Goal: Task Accomplishment & Management: Manage account settings

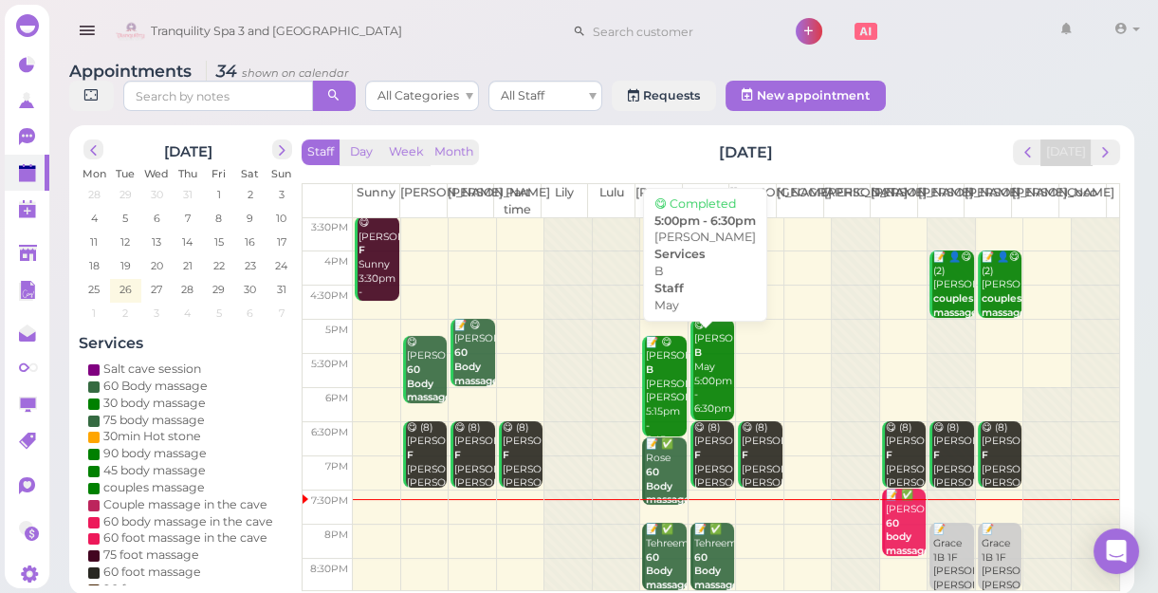
scroll to position [7, 0]
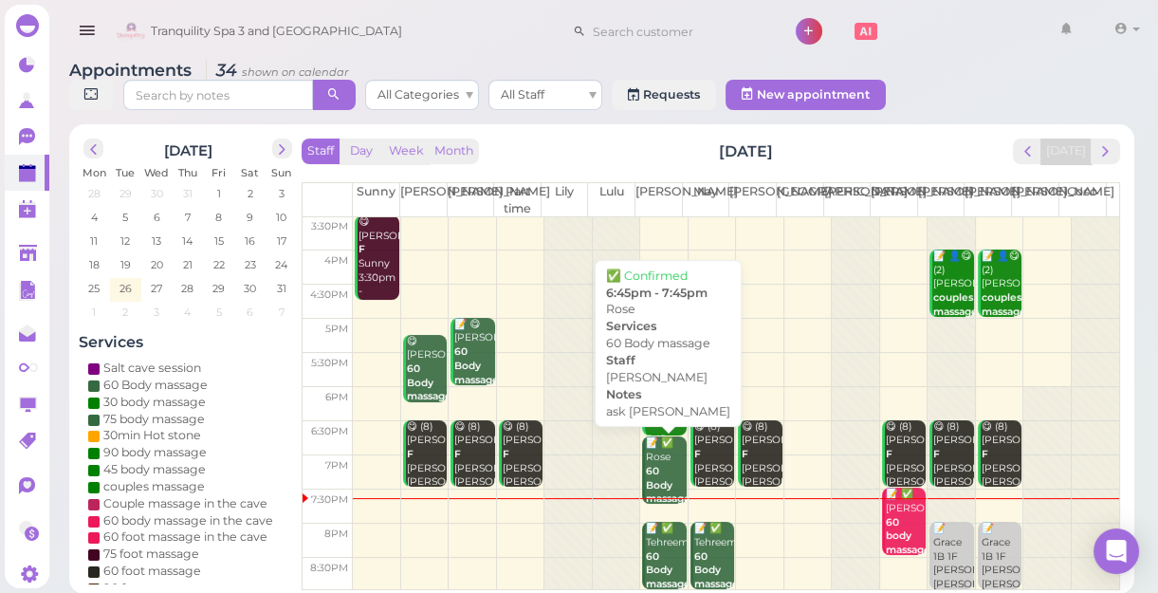
click at [650, 455] on div "📝 ✅ Rose 60 Body massage ask [PERSON_NAME] [PERSON_NAME] 6:45pm - 7:45pm" at bounding box center [665, 513] width 41 height 154
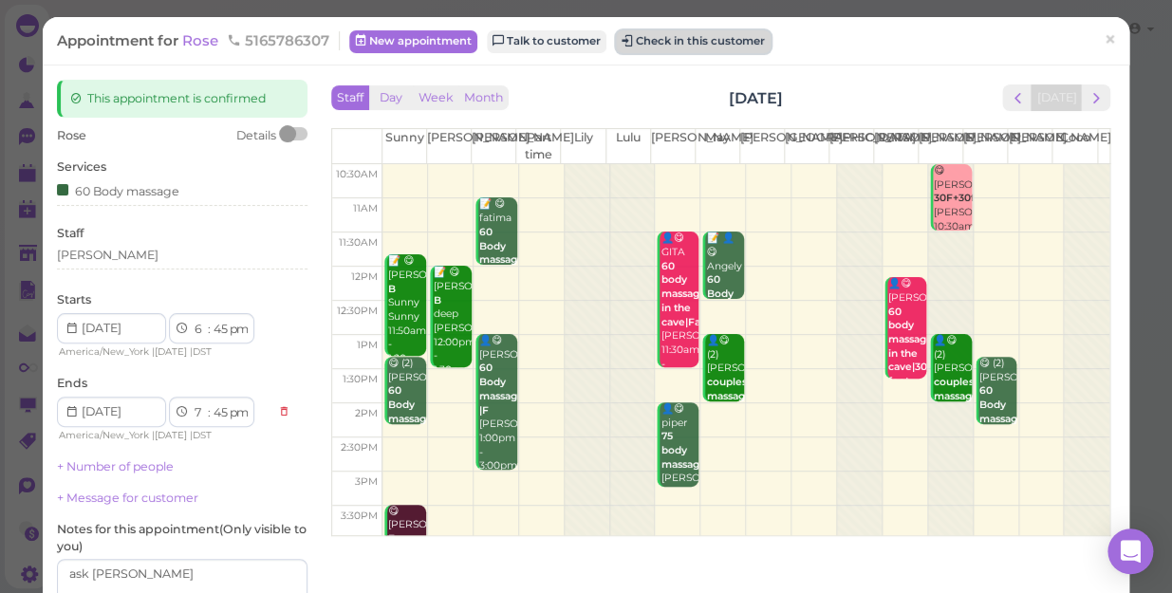
click at [696, 47] on button "Check in this customer" at bounding box center [693, 41] width 155 height 23
click at [666, 38] on button "Check in this customer" at bounding box center [693, 41] width 155 height 23
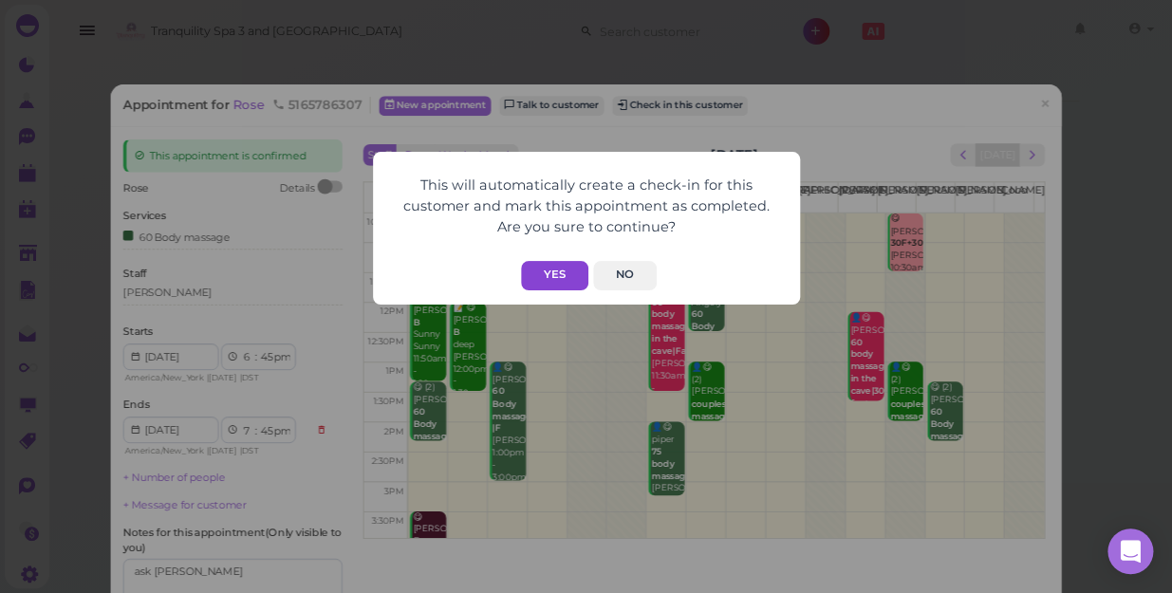
click at [560, 281] on button "Yes" at bounding box center [554, 275] width 67 height 29
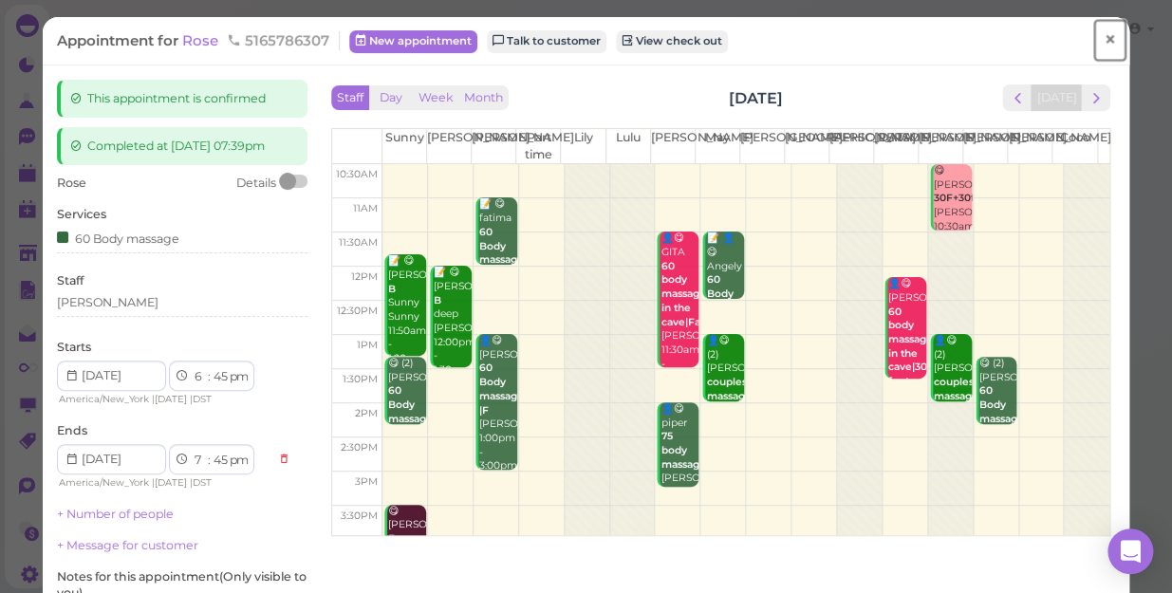
click at [1103, 42] on span "×" at bounding box center [1109, 40] width 12 height 27
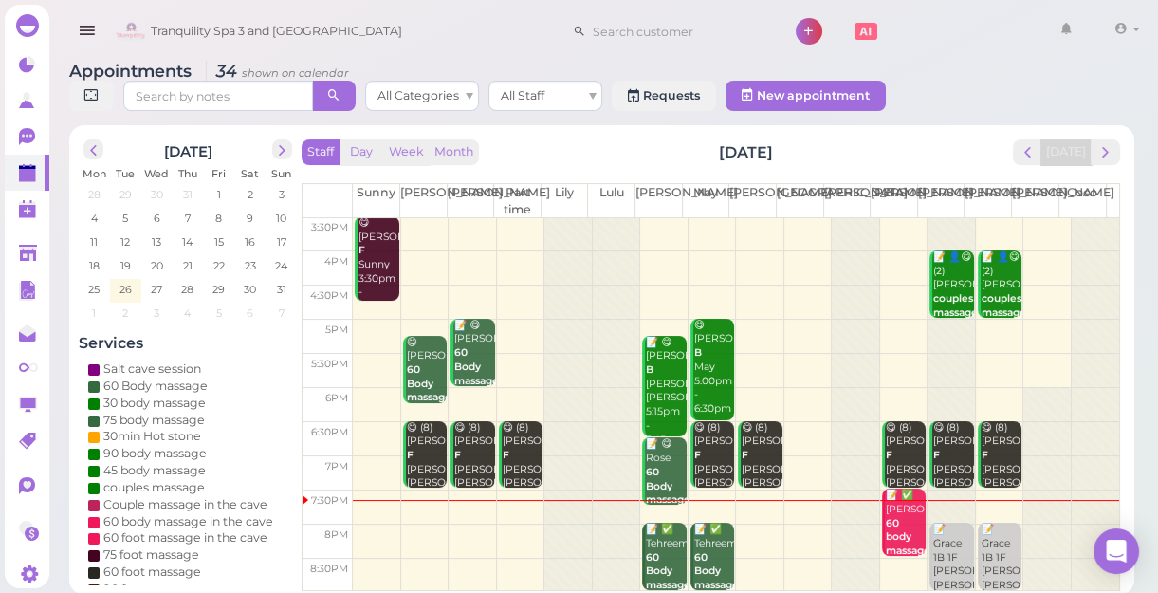
scroll to position [7, 0]
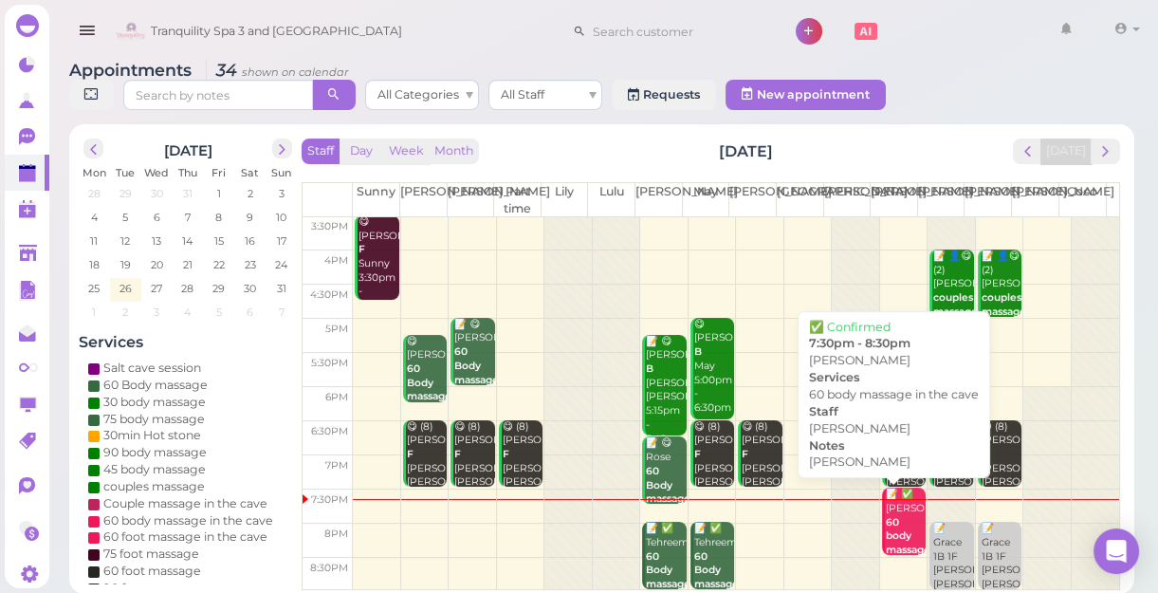
click at [900, 518] on div "📝 ✅ [PERSON_NAME] 60 body massage in the [PERSON_NAME] [PERSON_NAME] 7:30pm - 8…" at bounding box center [905, 571] width 41 height 167
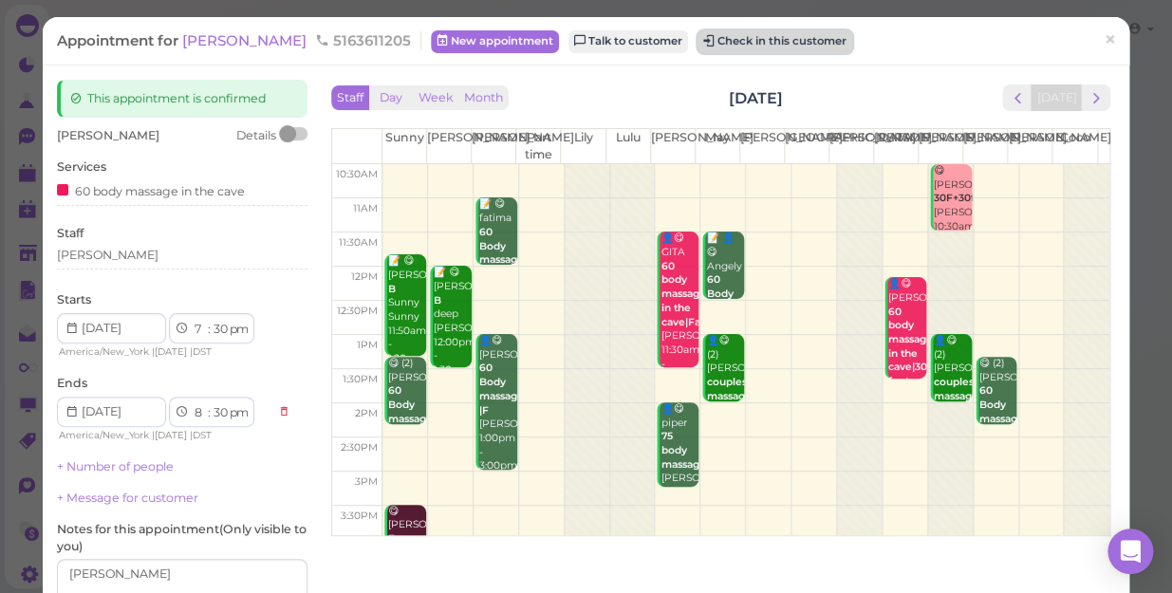
click at [715, 38] on button "Check in this customer" at bounding box center [774, 41] width 155 height 23
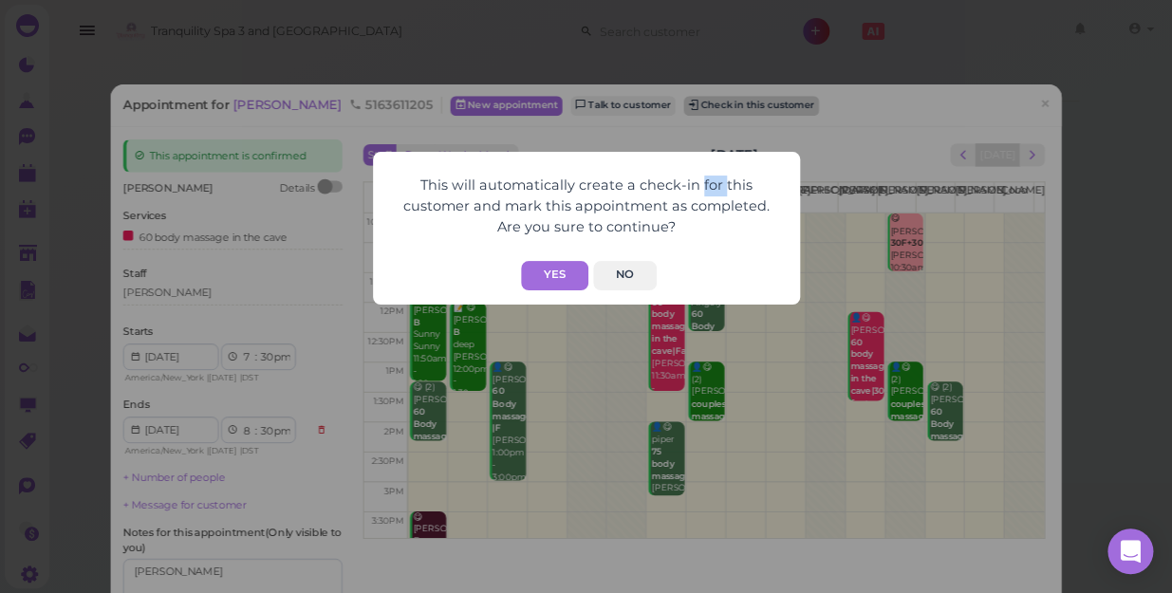
click at [715, 38] on div "This will automatically create a check-in for this customer and mark this appoi…" at bounding box center [586, 296] width 1172 height 593
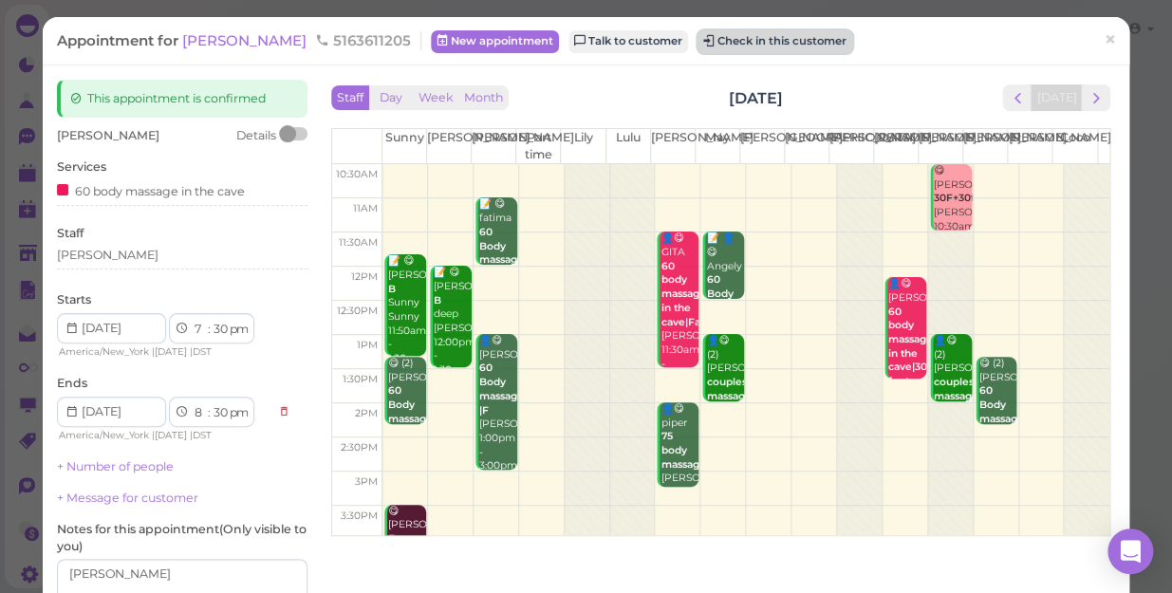
drag, startPoint x: 715, startPoint y: 38, endPoint x: 688, endPoint y: 39, distance: 27.5
click at [697, 39] on button "Check in this customer" at bounding box center [774, 41] width 155 height 23
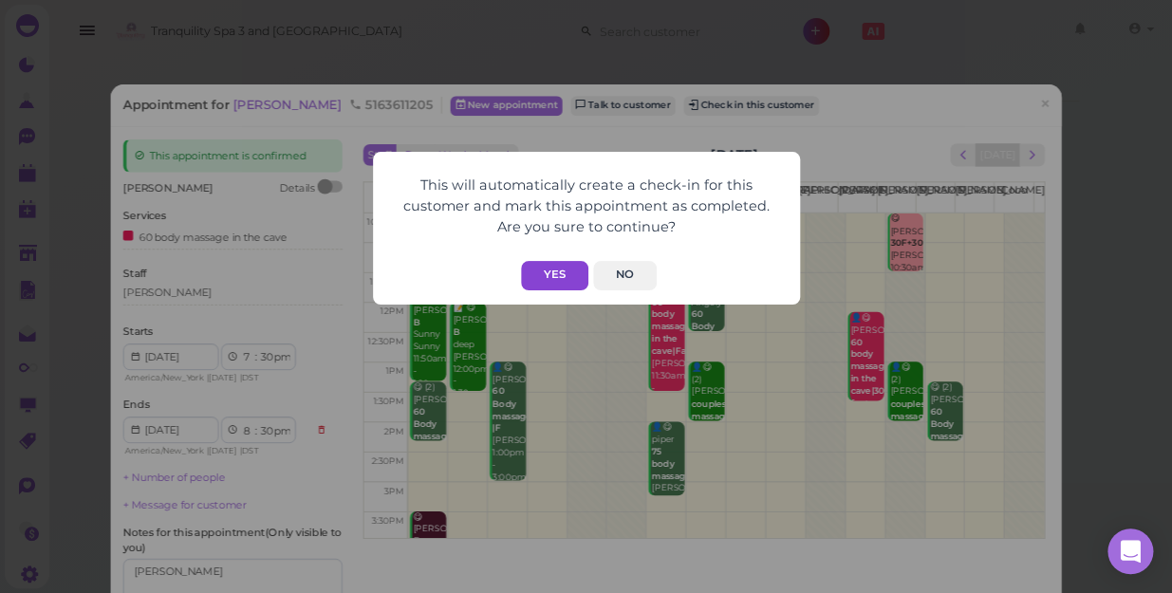
click at [559, 268] on button "Yes" at bounding box center [554, 275] width 67 height 29
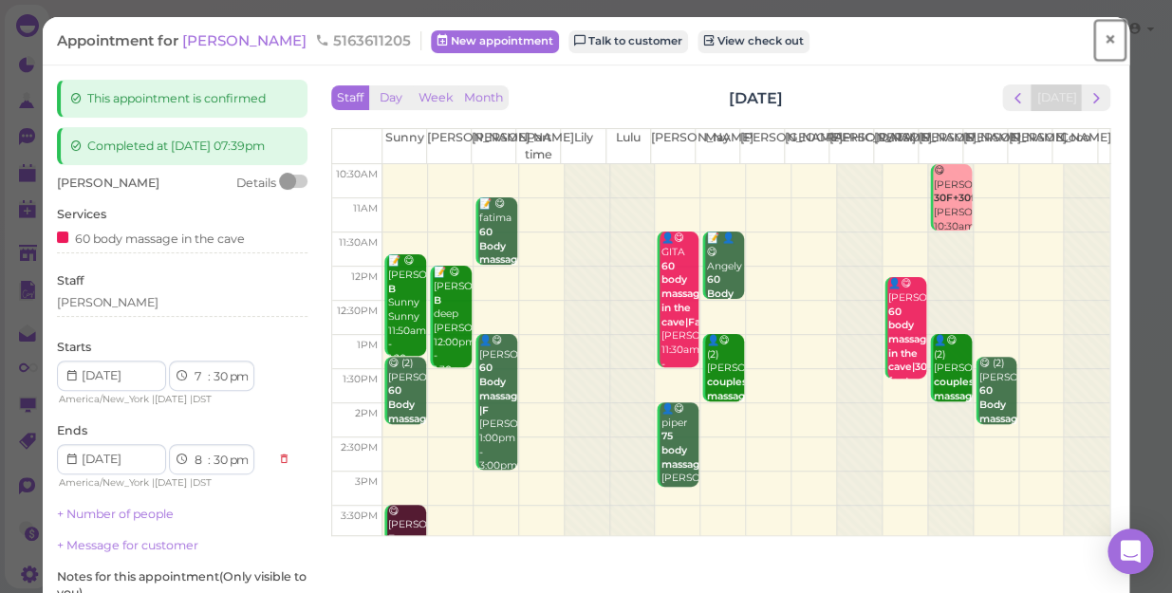
click at [1103, 39] on span "×" at bounding box center [1109, 40] width 12 height 27
click at [1091, 39] on link at bounding box center [1079, 31] width 55 height 53
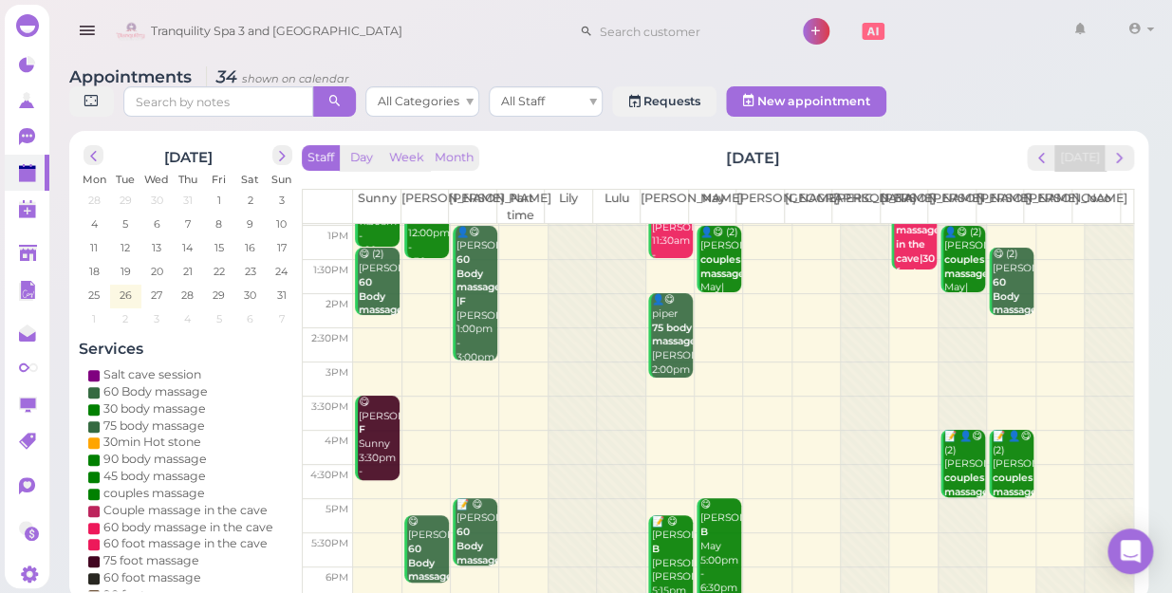
scroll to position [343, 0]
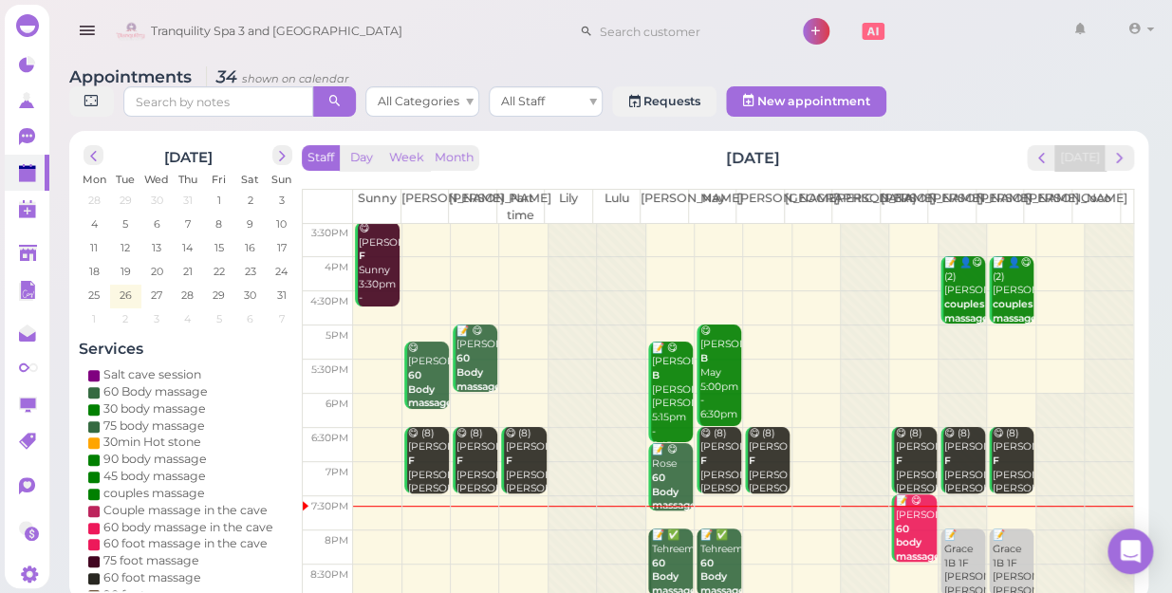
click at [417, 530] on td at bounding box center [743, 547] width 780 height 34
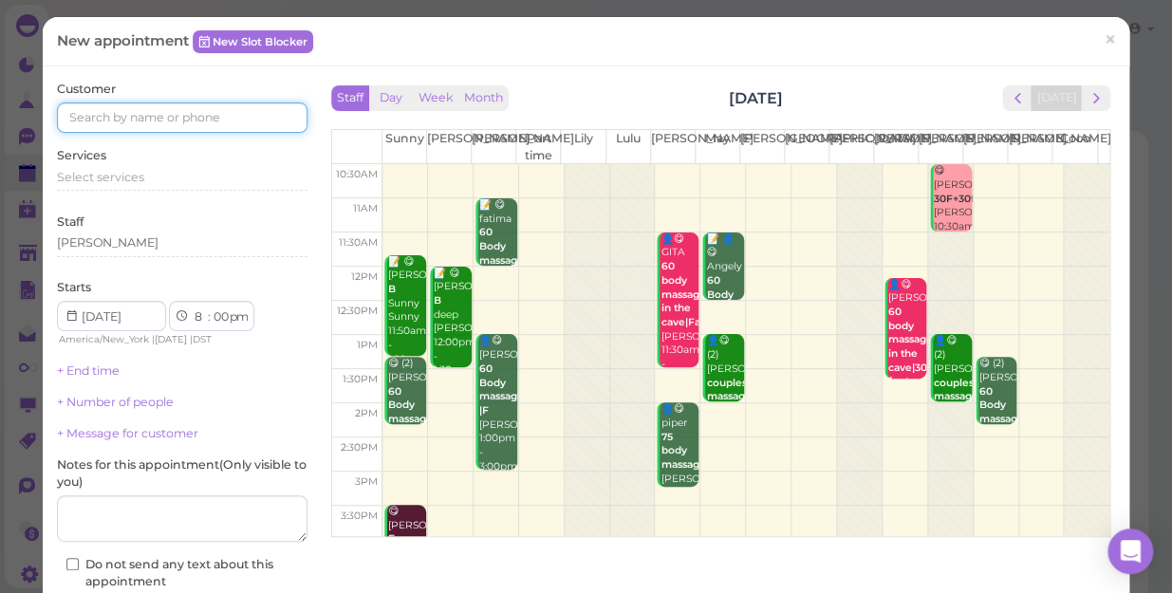
click at [249, 125] on input at bounding box center [182, 117] width 250 height 30
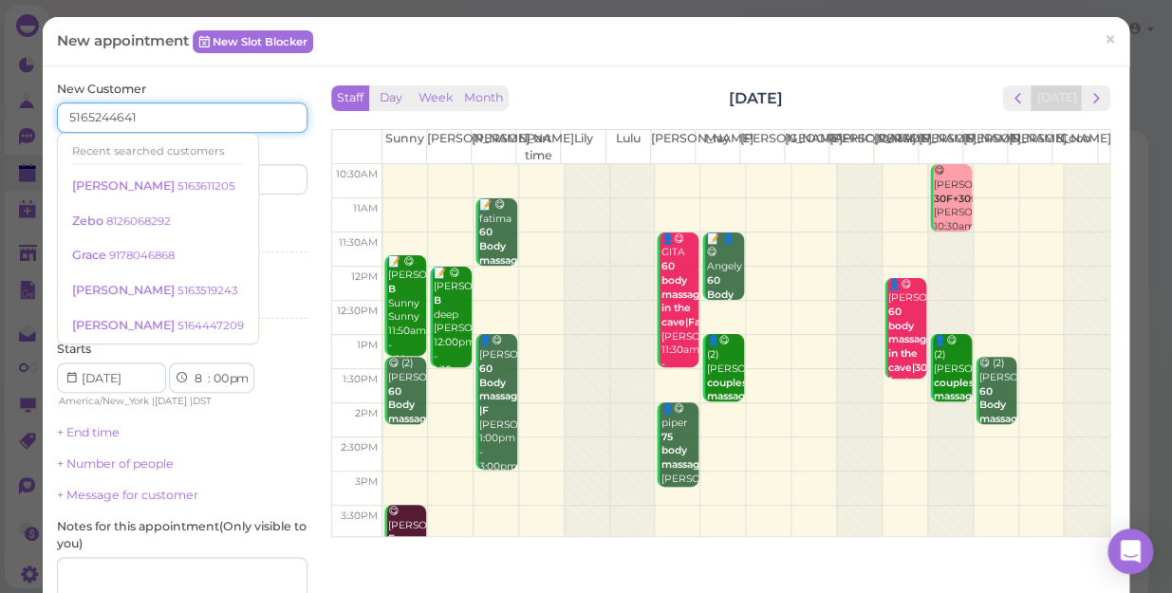
type input "5165244641"
click at [272, 213] on div "Services Select services" at bounding box center [182, 235] width 250 height 52
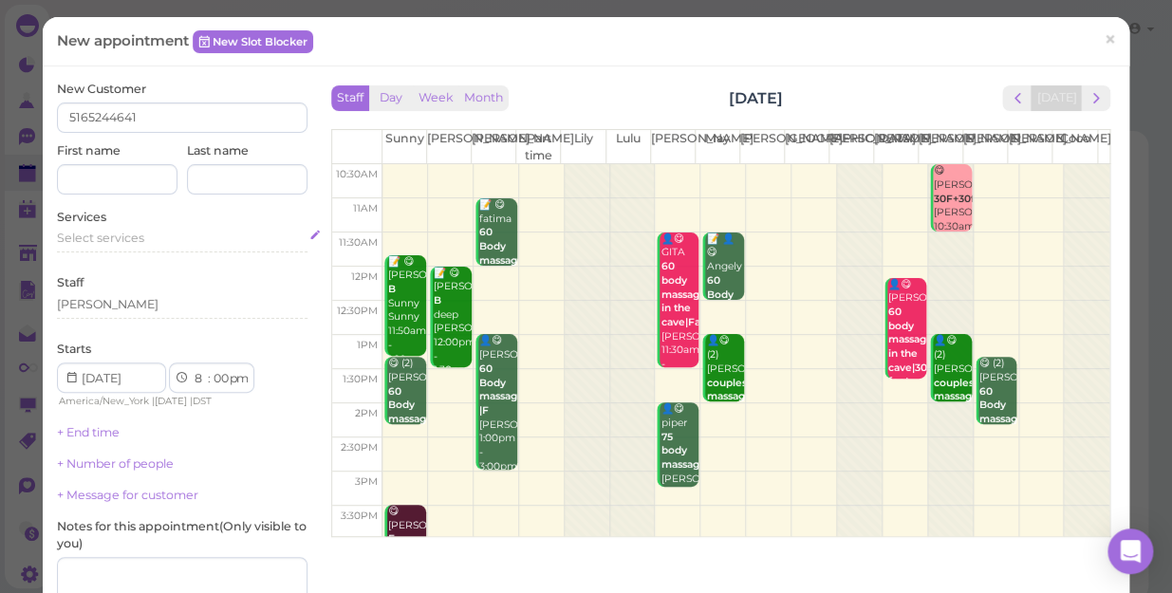
click at [166, 243] on div "Select services" at bounding box center [182, 238] width 250 height 17
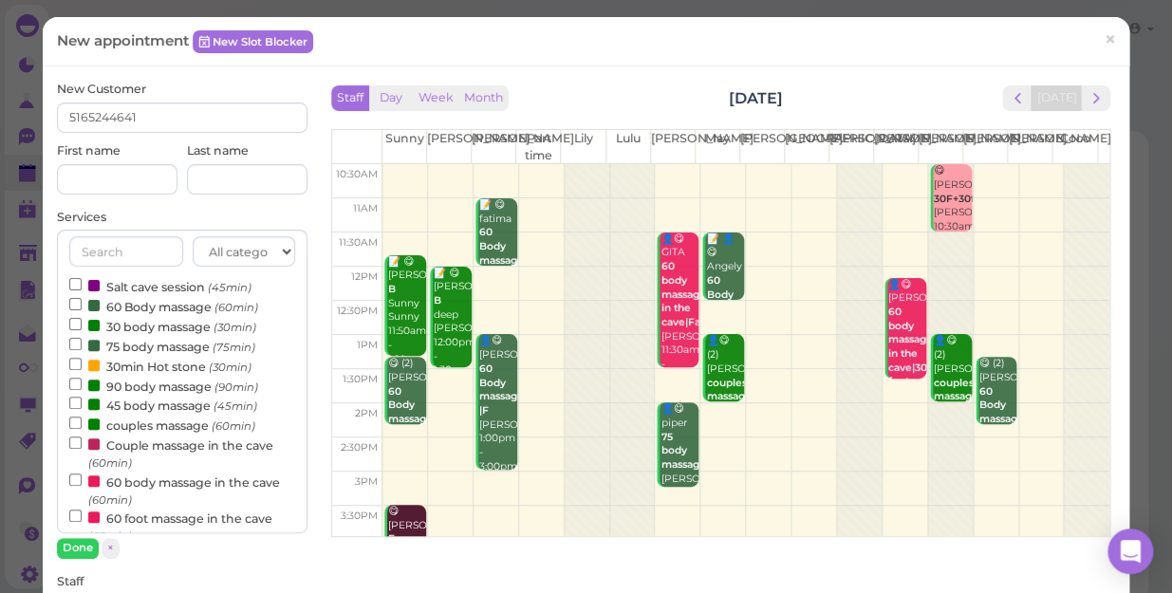
click at [133, 427] on label "couples massage (60min)" at bounding box center [162, 425] width 186 height 20
click at [82, 427] on input "couples massage (60min)" at bounding box center [75, 423] width 12 height 12
click at [80, 546] on button "Done" at bounding box center [78, 548] width 42 height 20
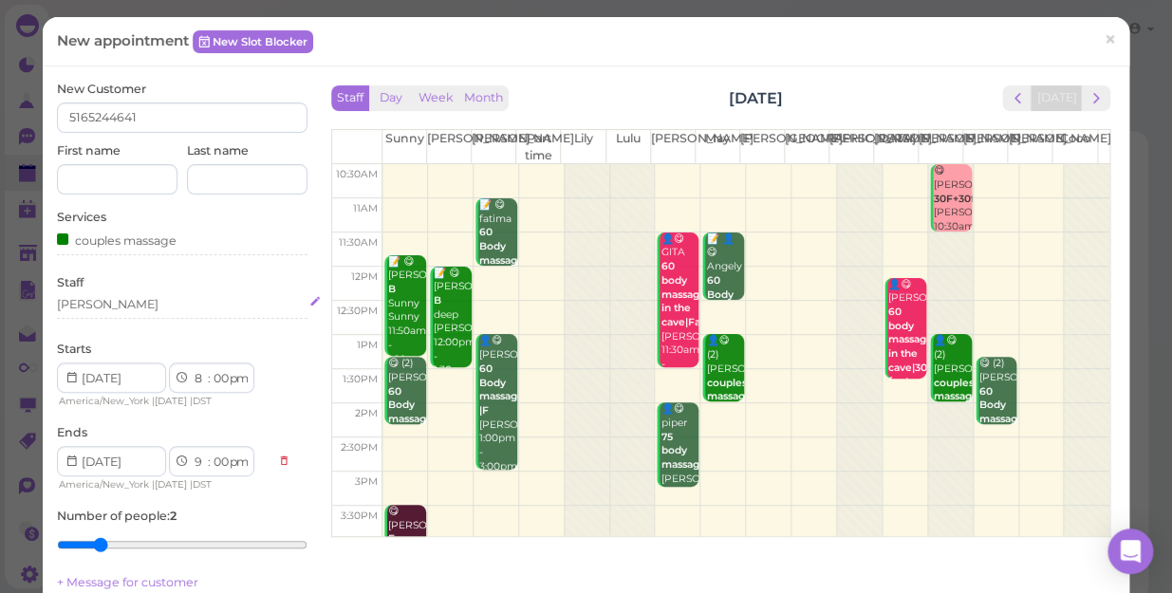
click at [123, 311] on div "[PERSON_NAME]" at bounding box center [182, 304] width 250 height 17
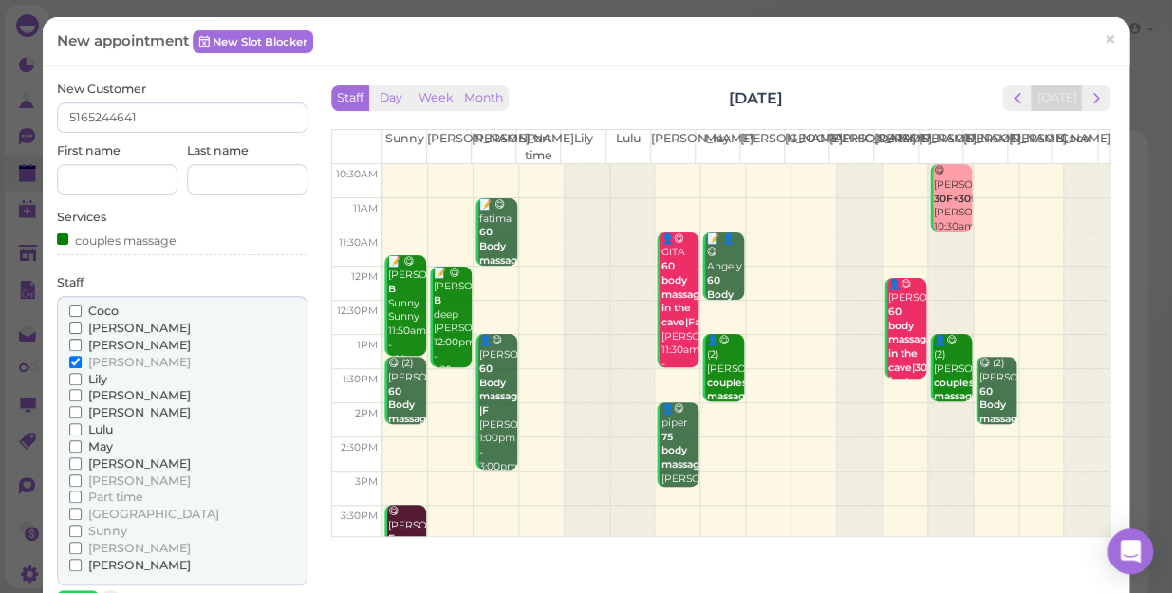
click at [123, 311] on div "Coco" at bounding box center [182, 311] width 226 height 17
click at [74, 475] on input "[PERSON_NAME]" at bounding box center [75, 480] width 12 height 12
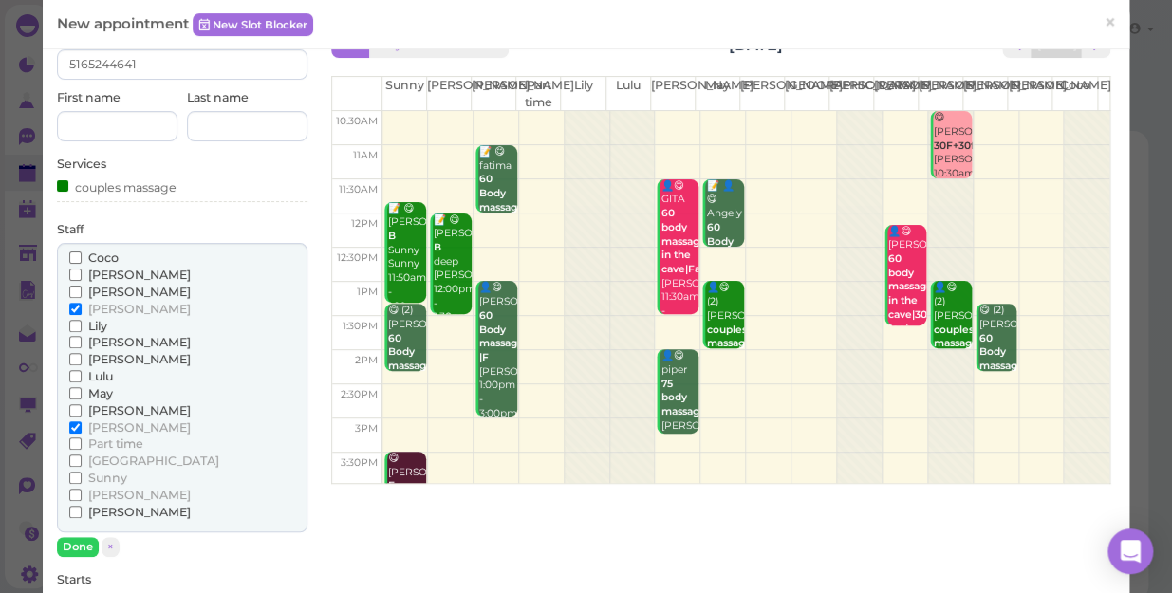
scroll to position [172, 0]
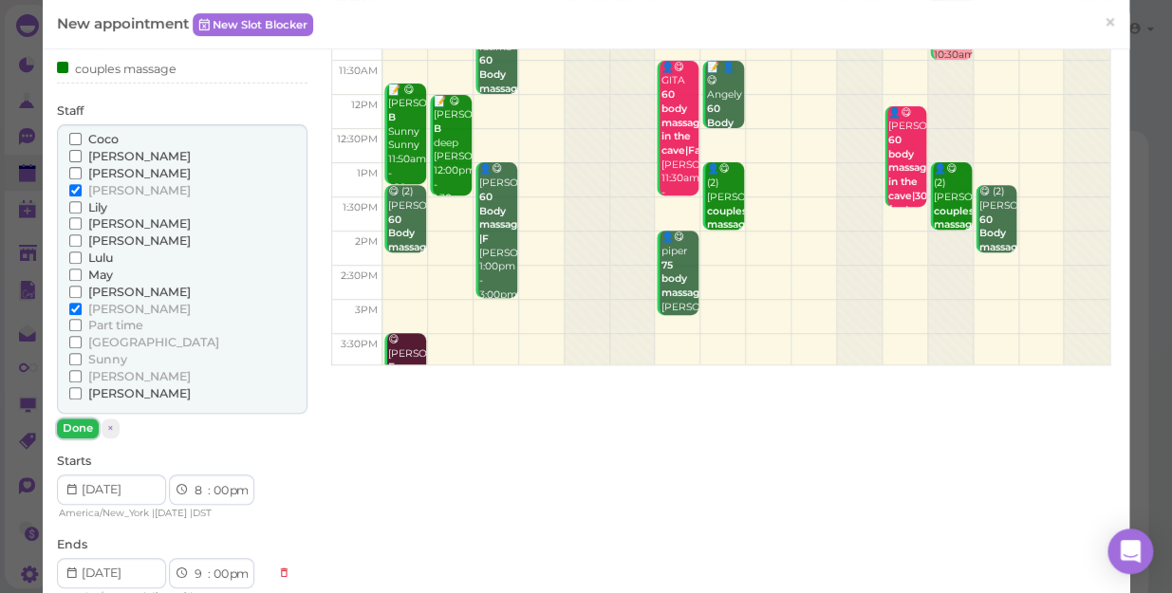
click at [85, 430] on button "Done" at bounding box center [78, 428] width 42 height 20
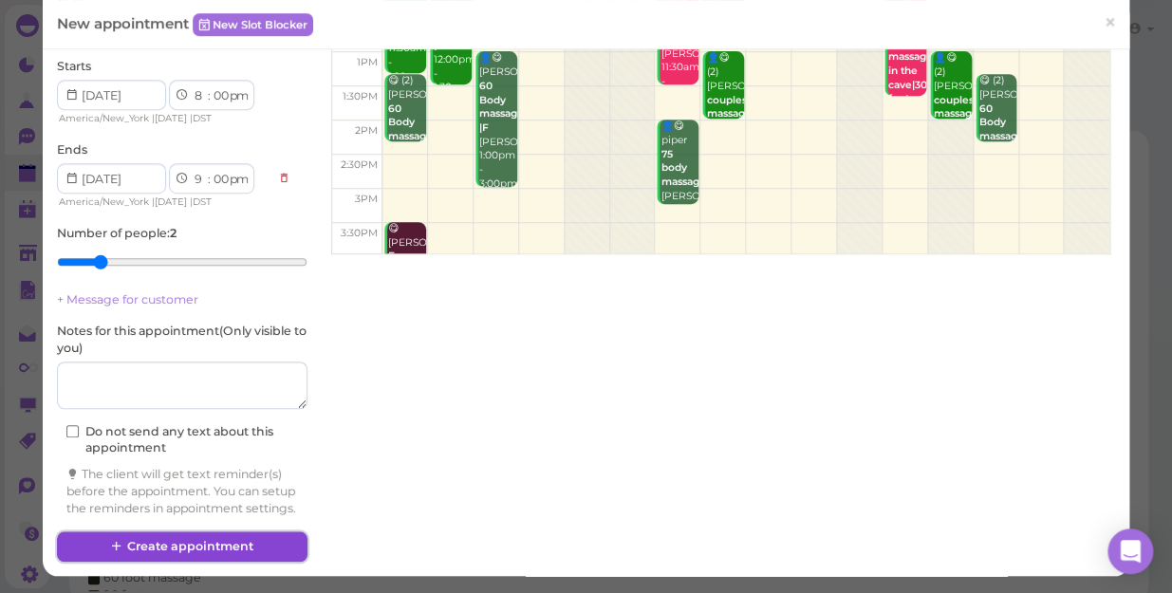
click at [244, 548] on button "Create appointment" at bounding box center [182, 546] width 250 height 30
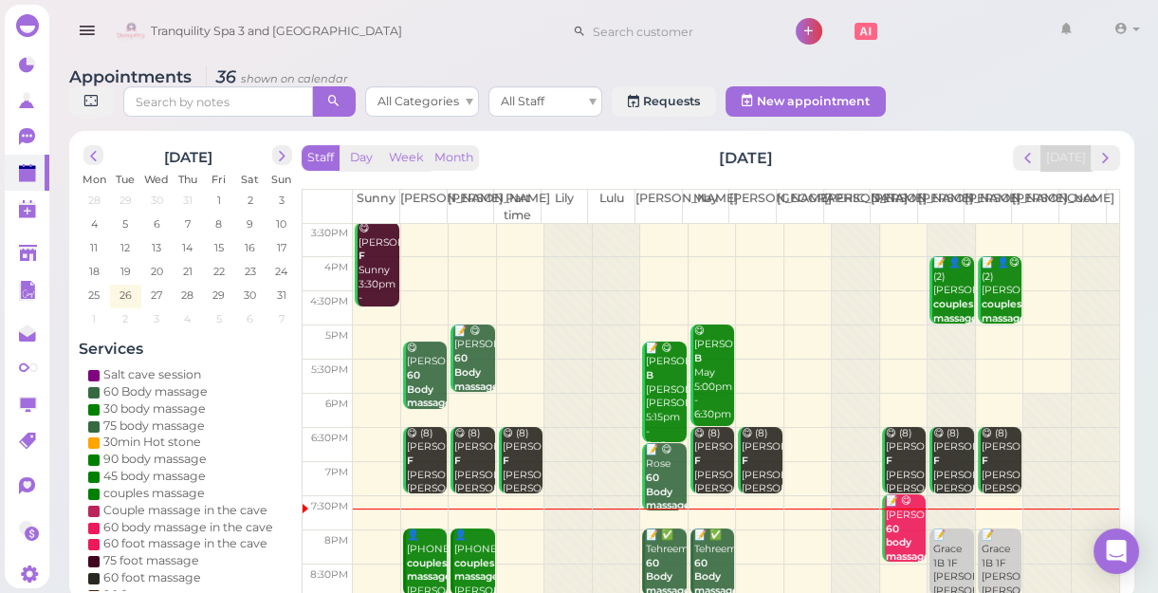
scroll to position [7, 0]
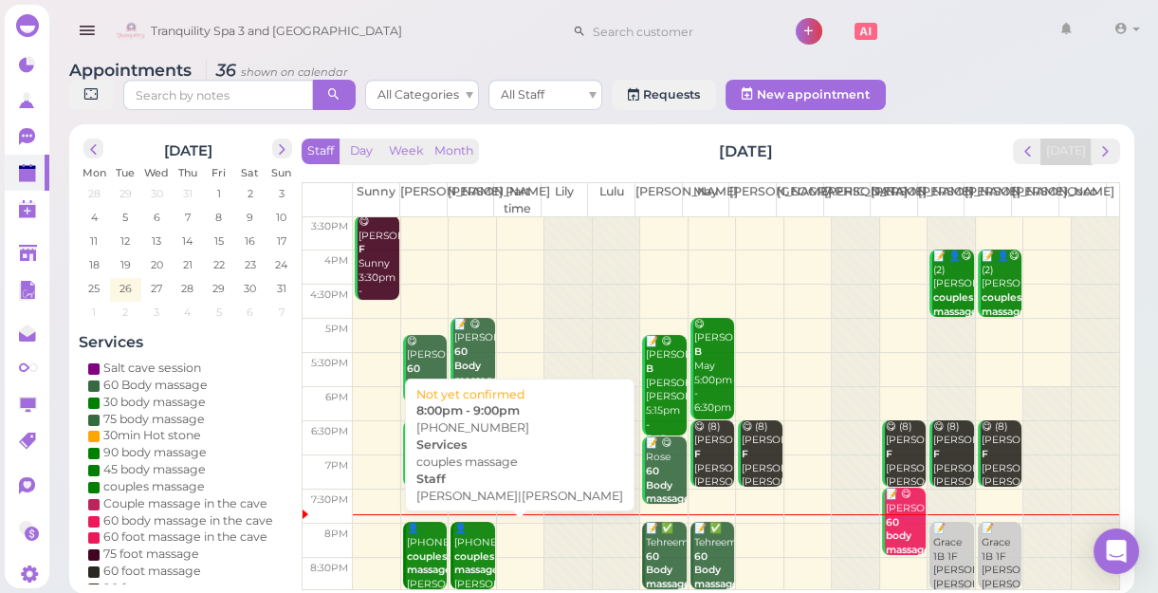
click at [461, 536] on div "👤[PHONE_NUMBER] couples massage [PERSON_NAME]|[PERSON_NAME] 8:00pm - 9:00pm" at bounding box center [474, 584] width 41 height 125
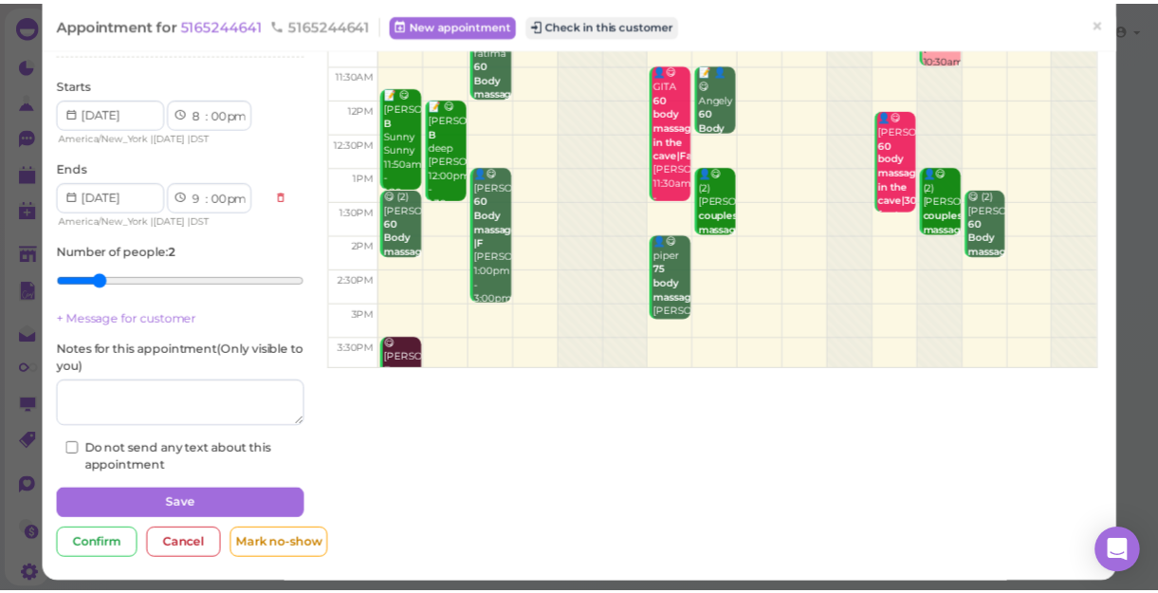
scroll to position [173, 0]
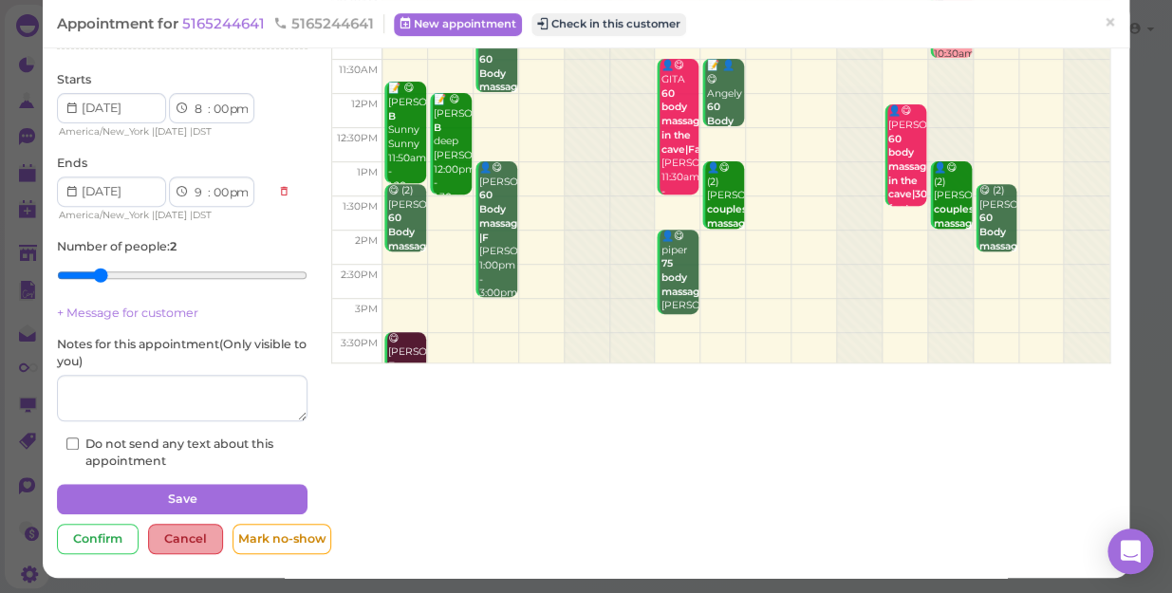
click at [186, 543] on div "Cancel" at bounding box center [185, 539] width 75 height 30
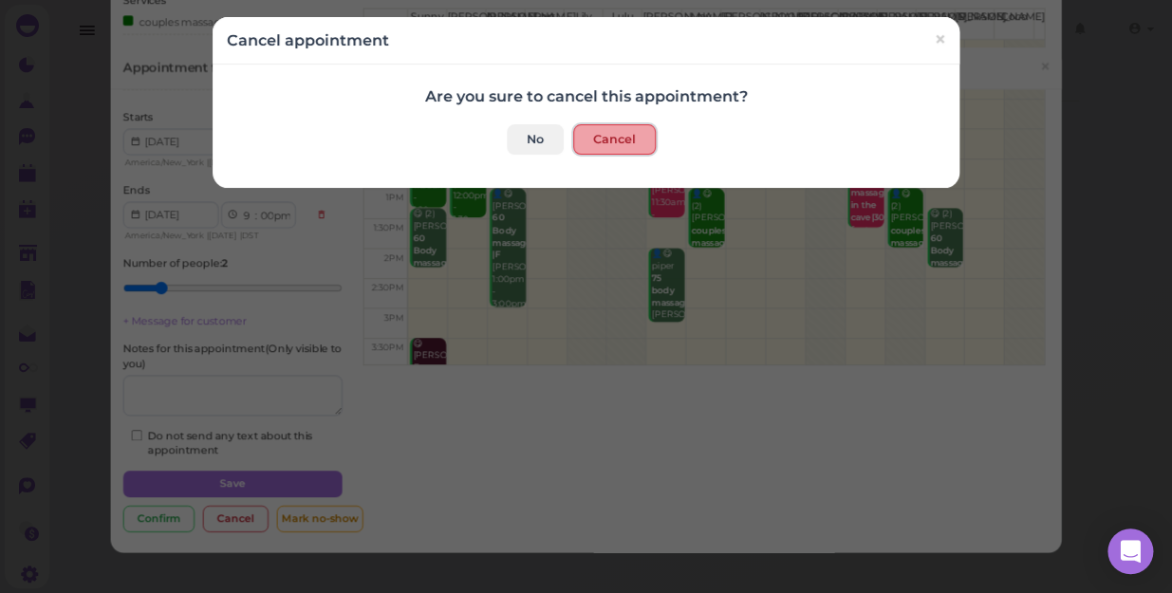
click at [587, 137] on button "Cancel" at bounding box center [614, 139] width 83 height 30
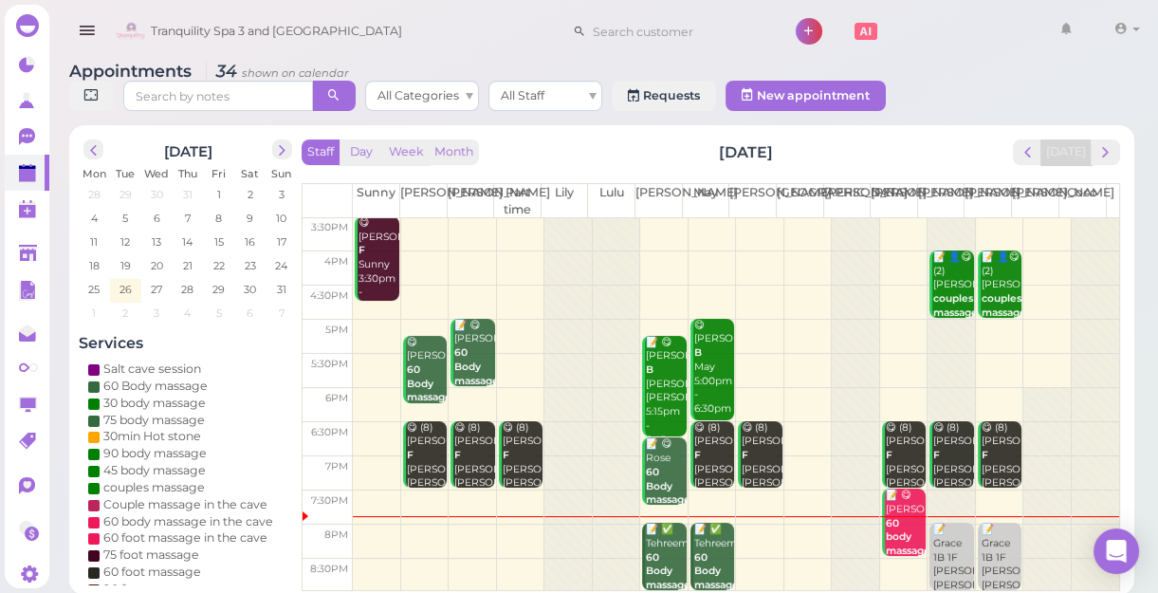
scroll to position [7, 0]
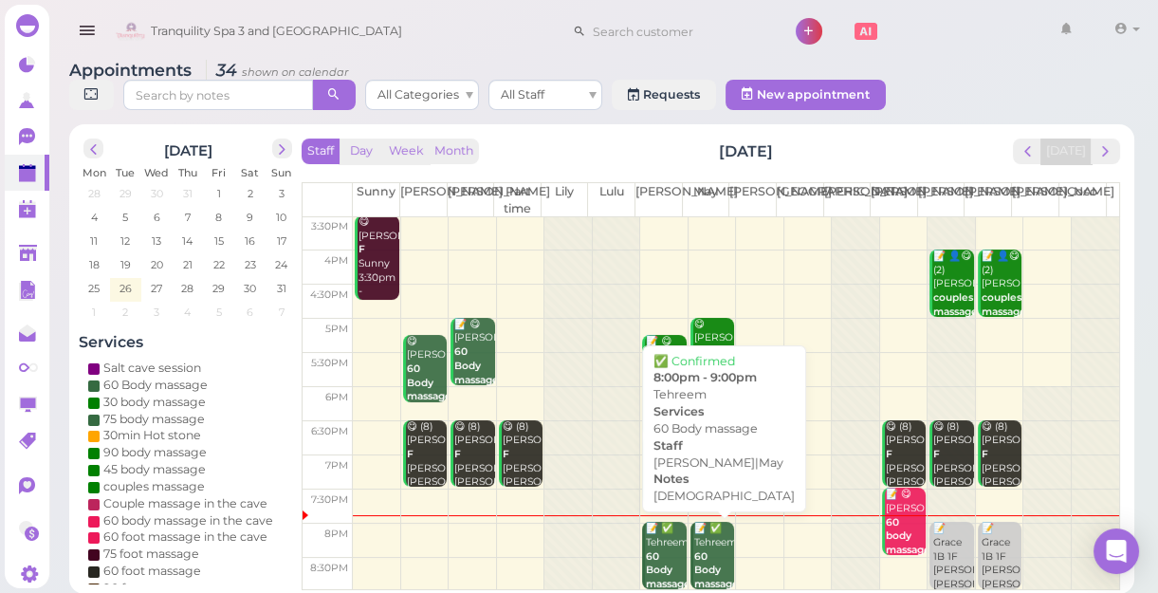
click at [703, 541] on div "📝 ✅ Tehreem 60 Body massage [DEMOGRAPHIC_DATA] [PERSON_NAME]|May 8:00pm - 9:00pm" at bounding box center [714, 591] width 41 height 139
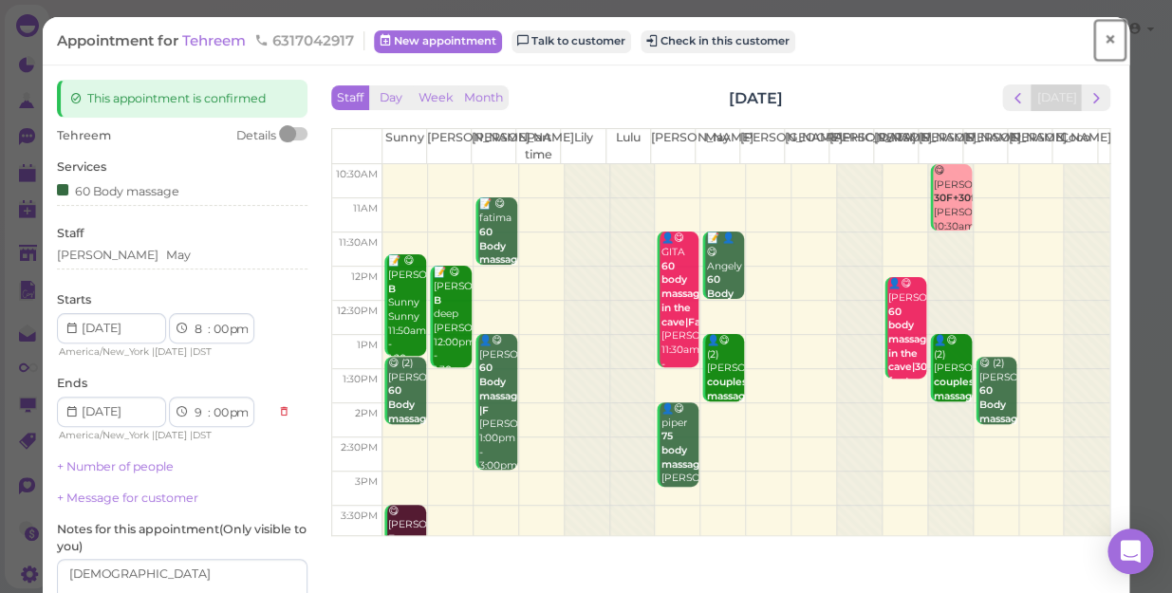
click at [1103, 39] on span "×" at bounding box center [1109, 40] width 12 height 27
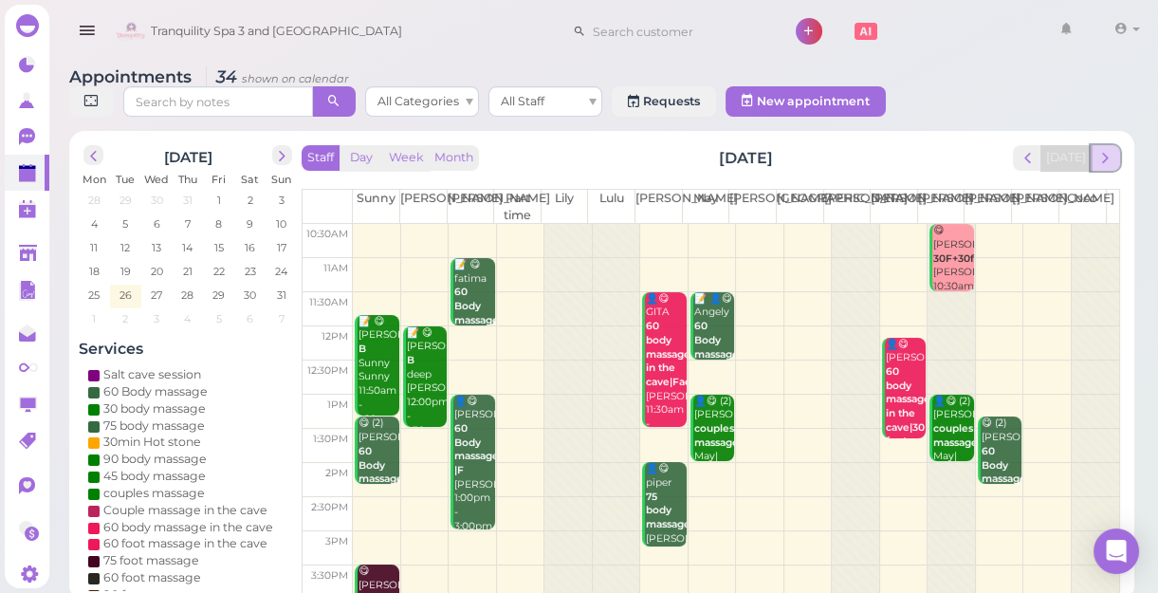
click at [1106, 158] on span "next" at bounding box center [1106, 158] width 18 height 18
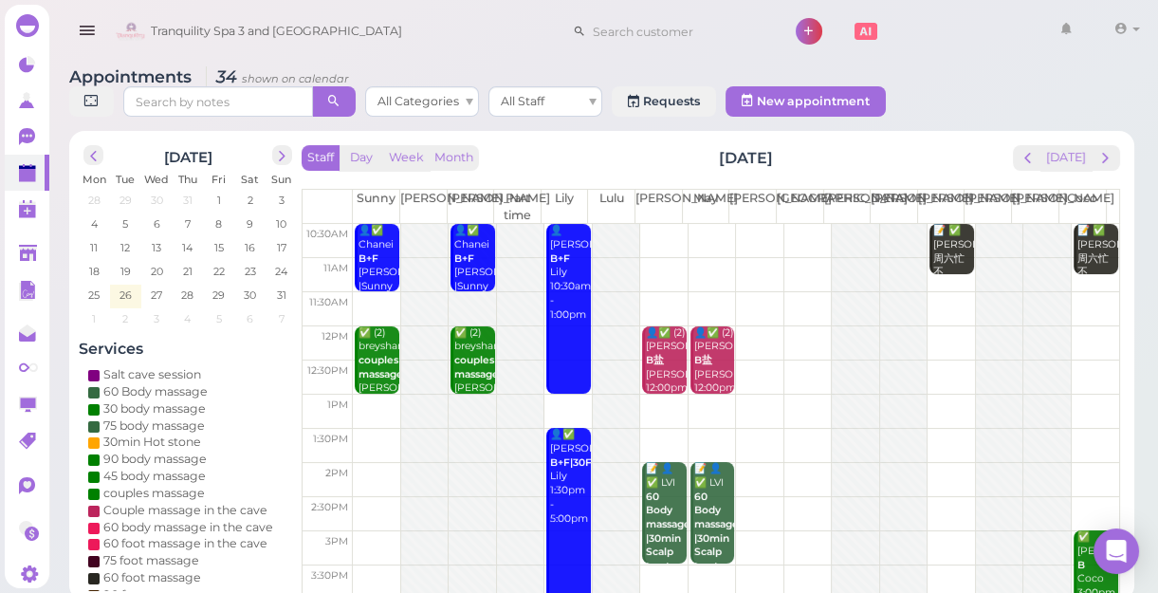
click at [1106, 158] on span "next" at bounding box center [1106, 158] width 18 height 18
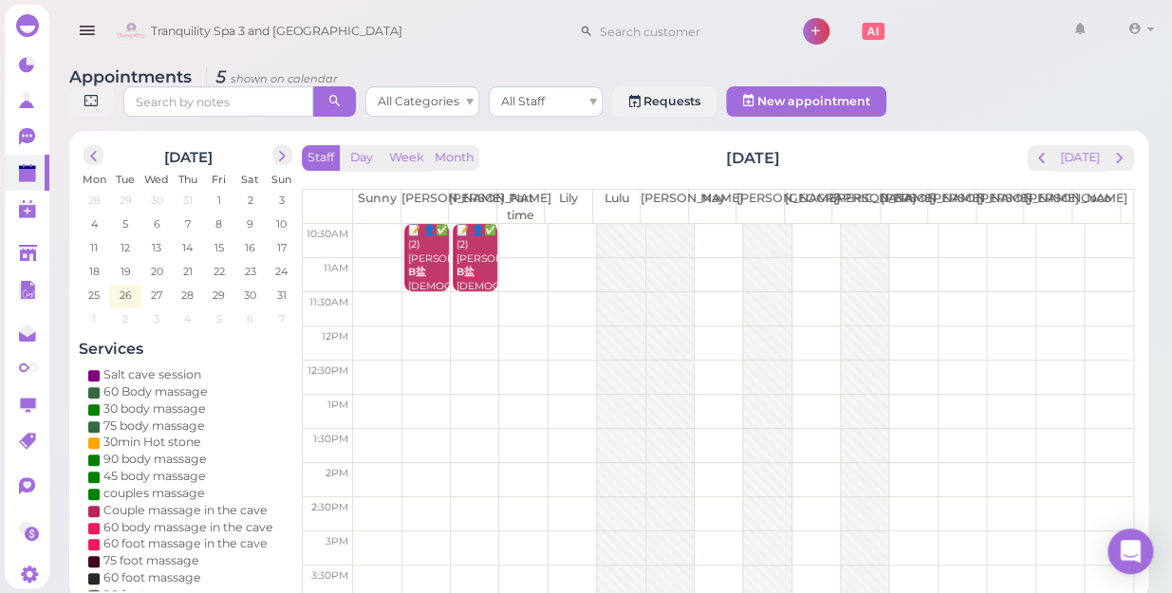
click at [1045, 155] on div "Staff Day Week Month [DATE] [DATE] [PERSON_NAME] Part time [PERSON_NAME] [PERSO…" at bounding box center [718, 371] width 832 height 452
click at [1039, 149] on span "prev" at bounding box center [1041, 158] width 18 height 18
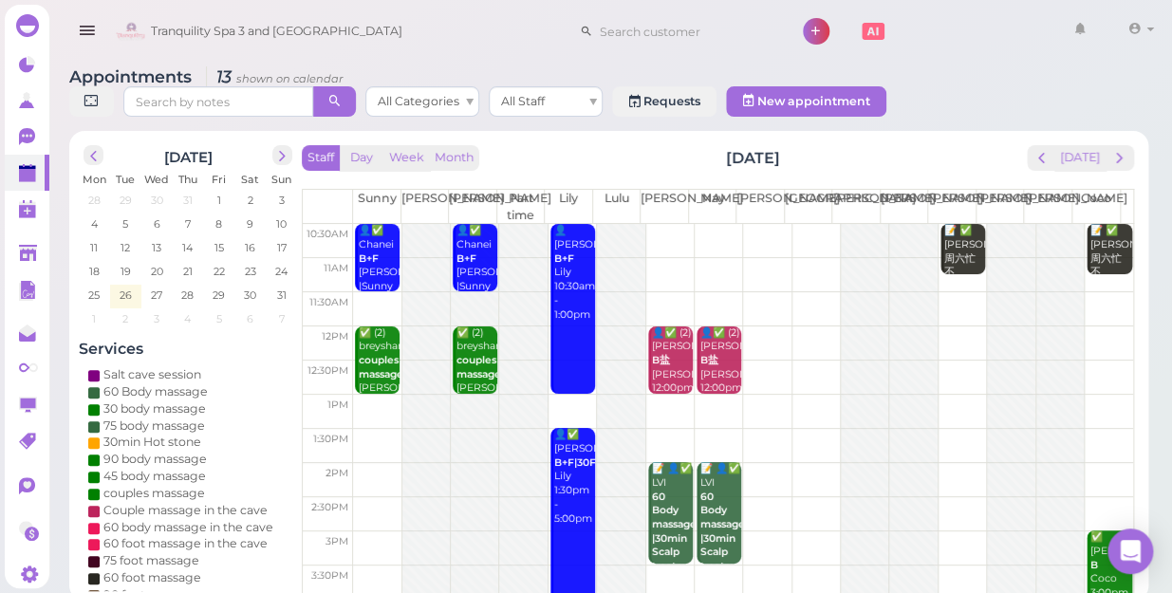
click at [1094, 326] on td at bounding box center [743, 343] width 780 height 34
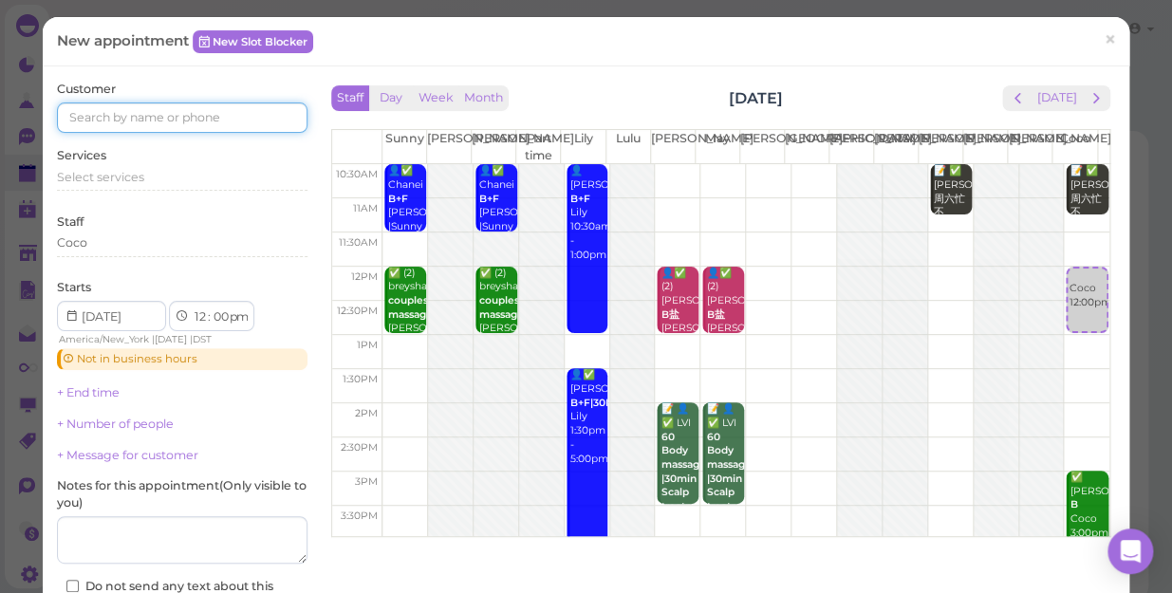
click at [268, 120] on input at bounding box center [182, 117] width 250 height 30
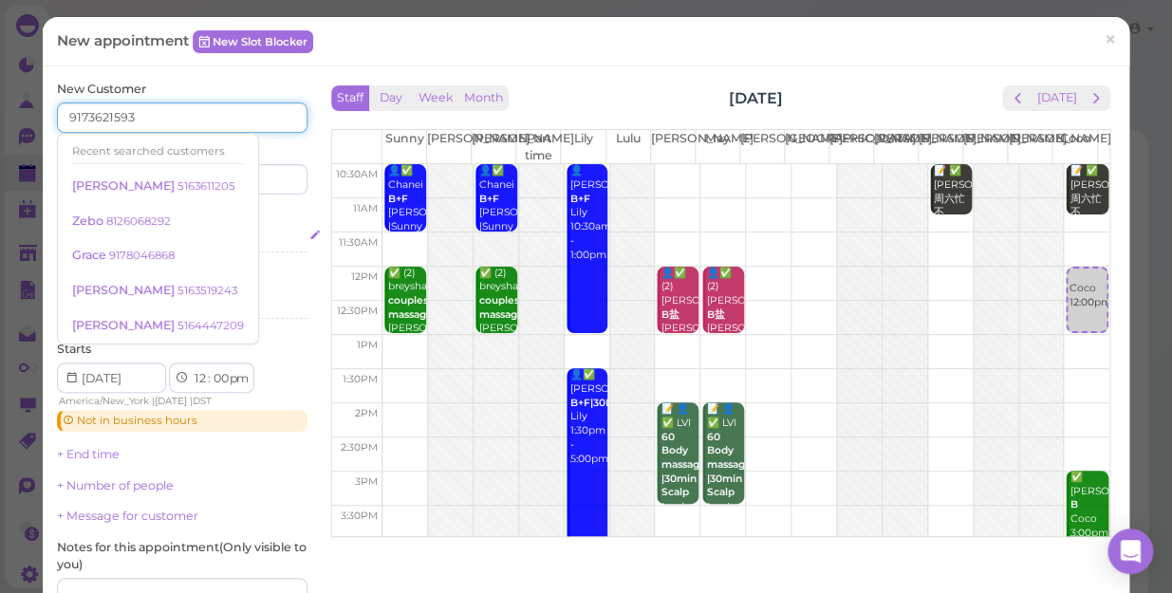
type input "9173621593"
click at [262, 230] on div "Select services" at bounding box center [182, 238] width 250 height 17
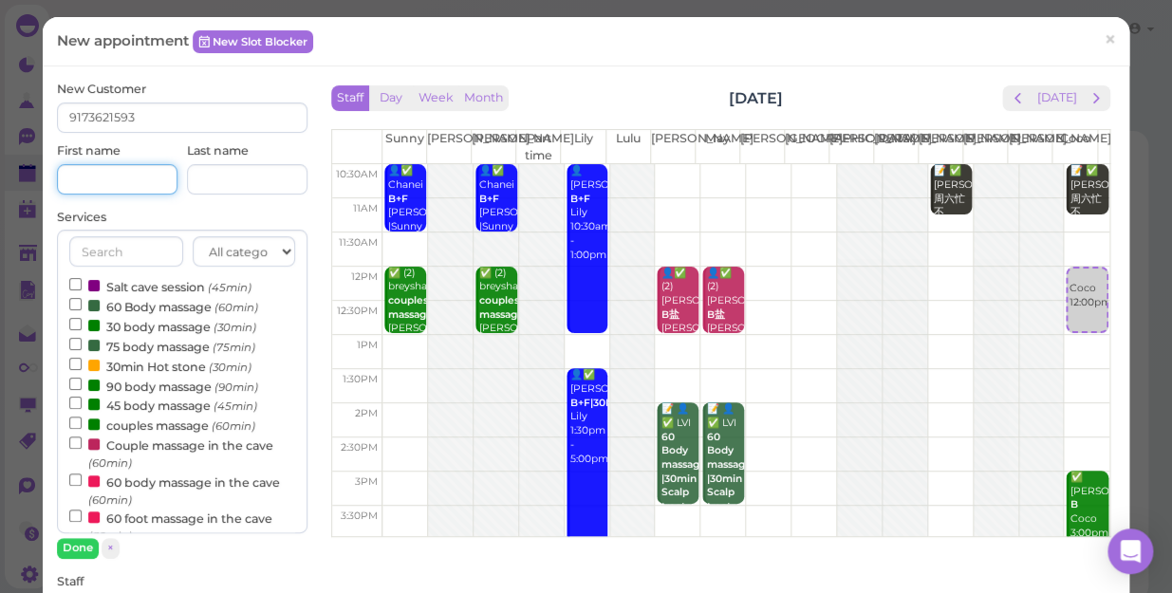
click at [137, 184] on input at bounding box center [117, 179] width 120 height 30
type input "[PERSON_NAME]"
click at [320, 426] on div "Staff Day Week Month [DATE] [DATE] [PERSON_NAME] Part time [PERSON_NAME] [PERSO…" at bounding box center [720, 306] width 807 height 451
click at [72, 422] on input "couples massage (60min)" at bounding box center [75, 423] width 12 height 12
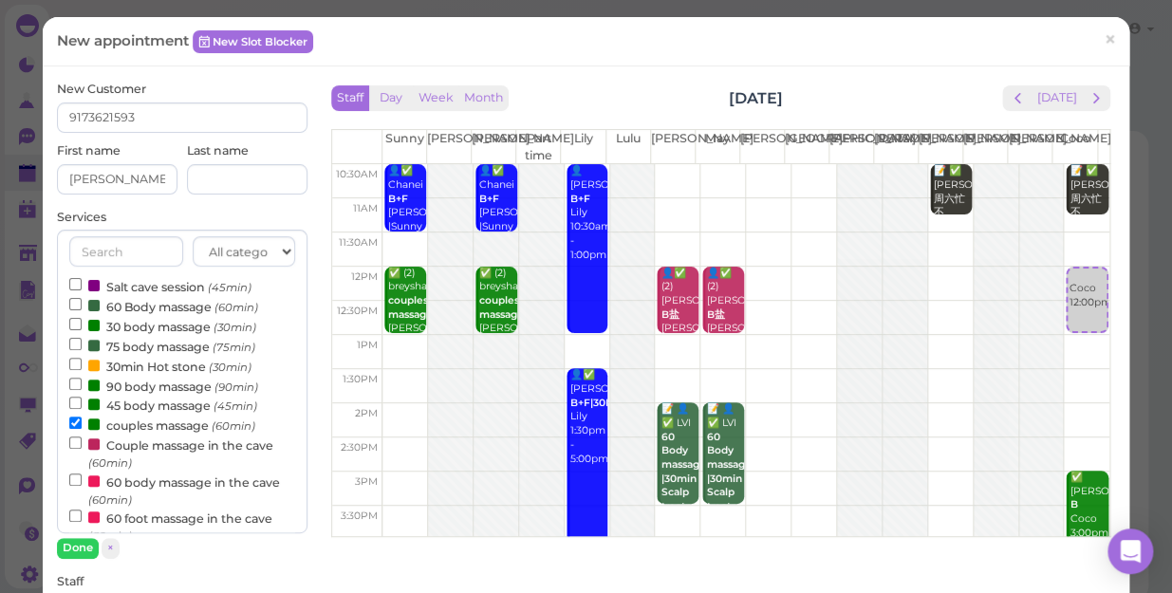
click at [72, 422] on input "couples massage (60min)" at bounding box center [75, 423] width 12 height 12
click at [74, 418] on input "couples massage (60min)" at bounding box center [75, 423] width 12 height 12
click at [74, 422] on input "couples massage (60min)" at bounding box center [75, 423] width 12 height 12
click at [70, 420] on input "couples massage (60min)" at bounding box center [75, 423] width 12 height 12
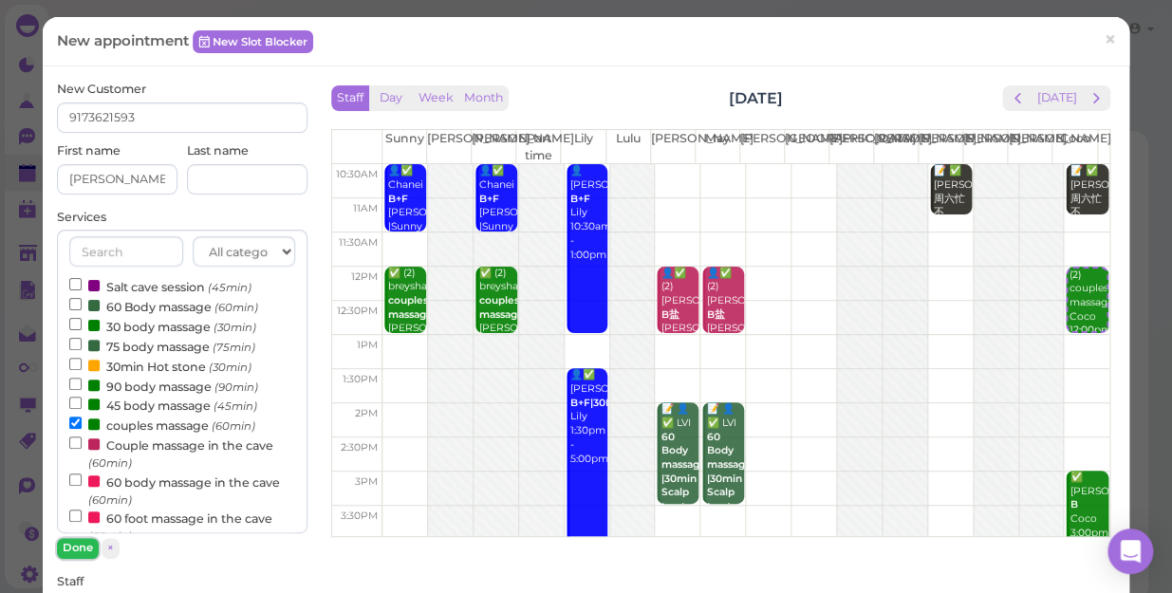
click at [79, 539] on button "Done" at bounding box center [78, 548] width 42 height 20
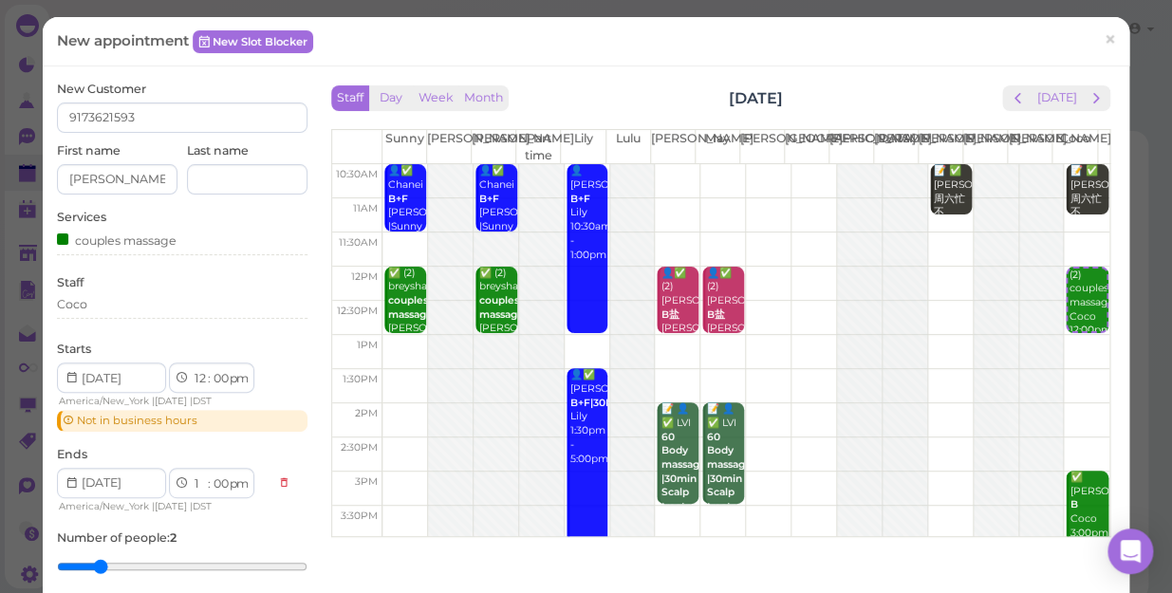
click at [95, 292] on div "Staff Coco" at bounding box center [182, 300] width 250 height 52
click at [92, 315] on div "Coco" at bounding box center [182, 307] width 250 height 23
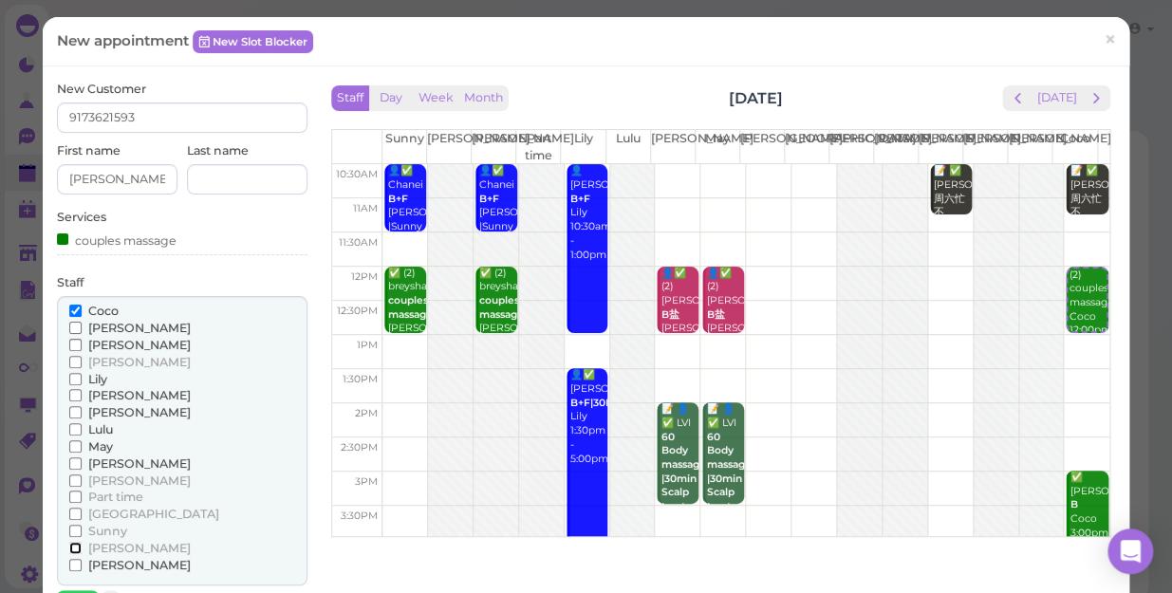
click at [71, 548] on input "[PERSON_NAME]" at bounding box center [75, 548] width 12 height 12
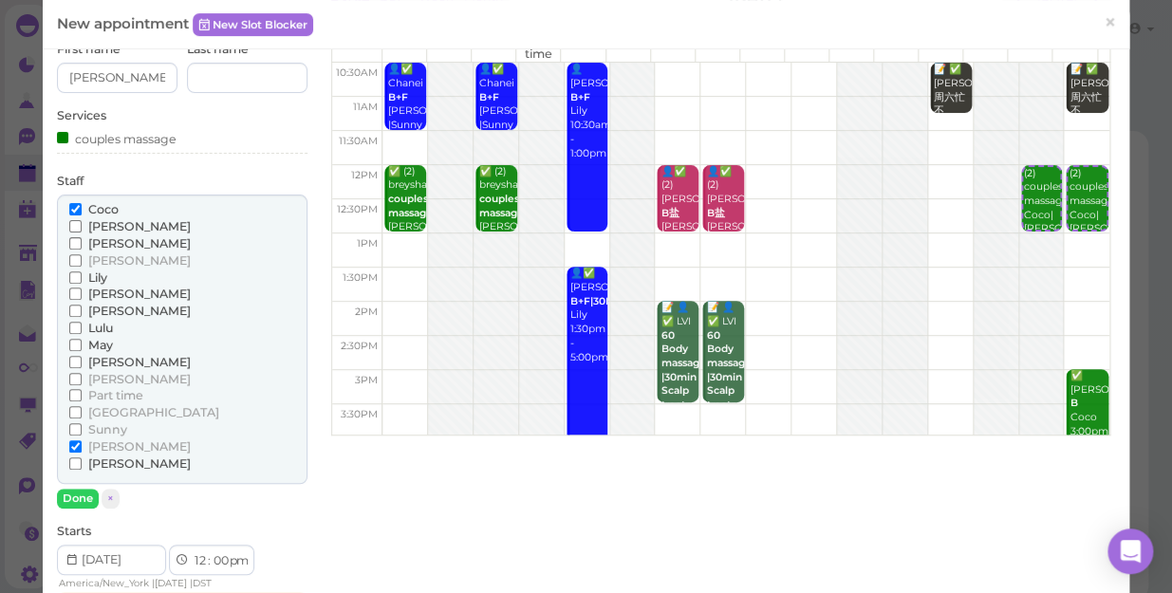
scroll to position [258, 0]
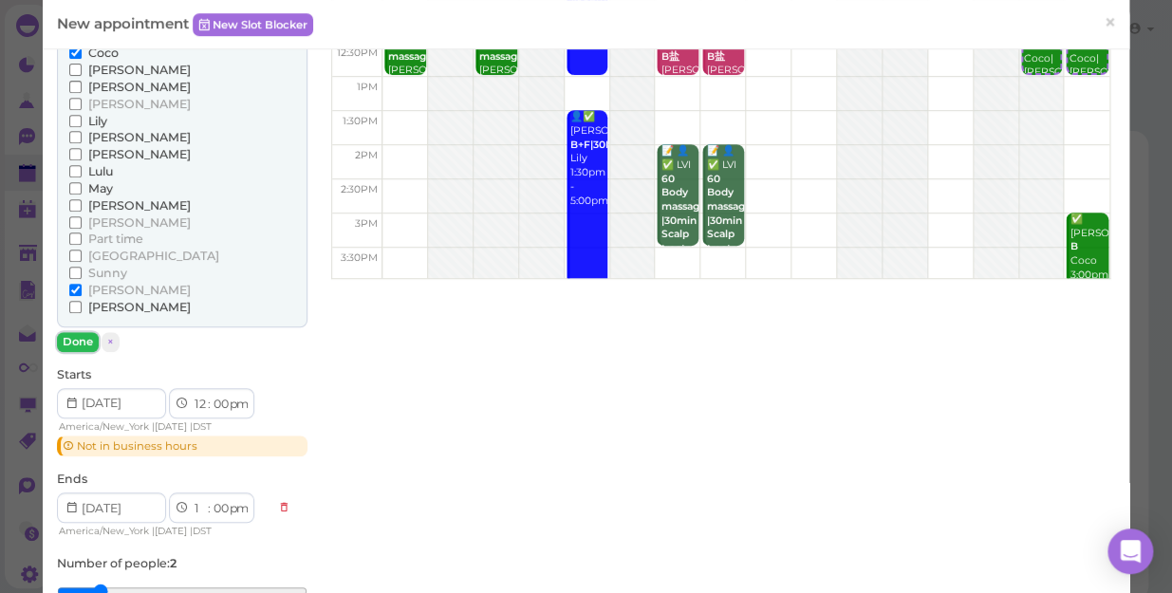
click at [79, 338] on button "Done" at bounding box center [78, 342] width 42 height 20
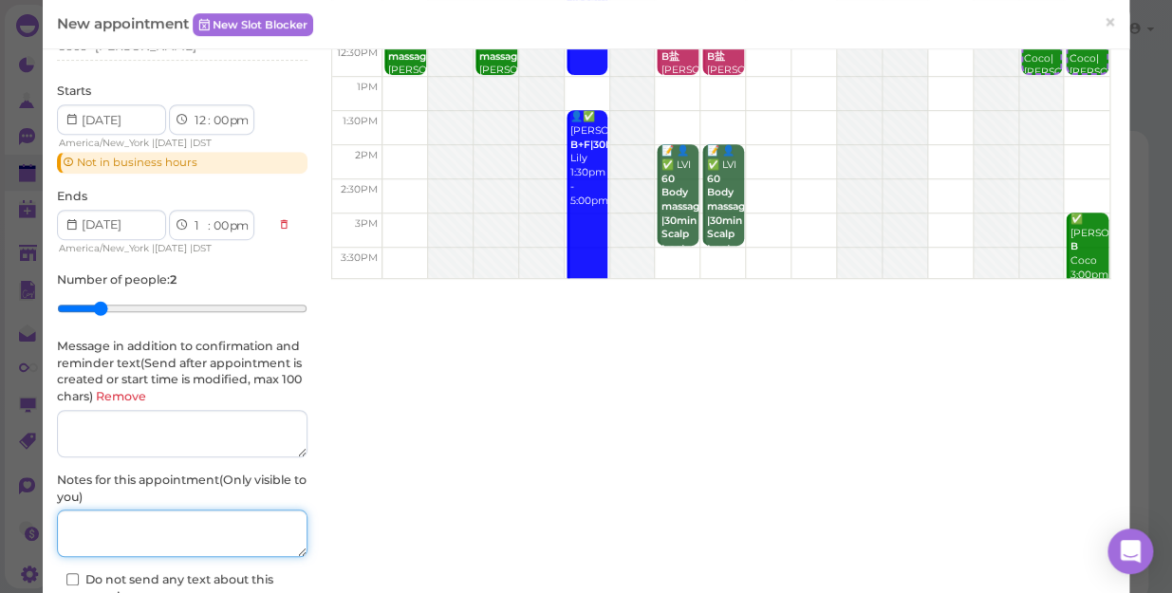
click at [154, 519] on textarea at bounding box center [182, 532] width 250 height 47
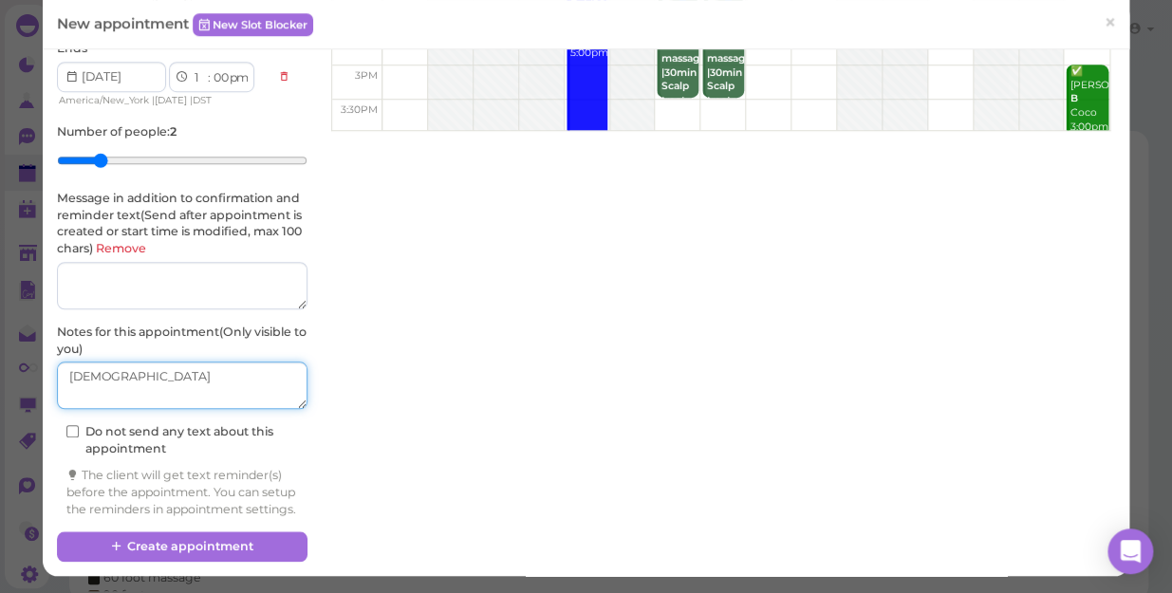
scroll to position [421, 0]
type textarea "[DEMOGRAPHIC_DATA]"
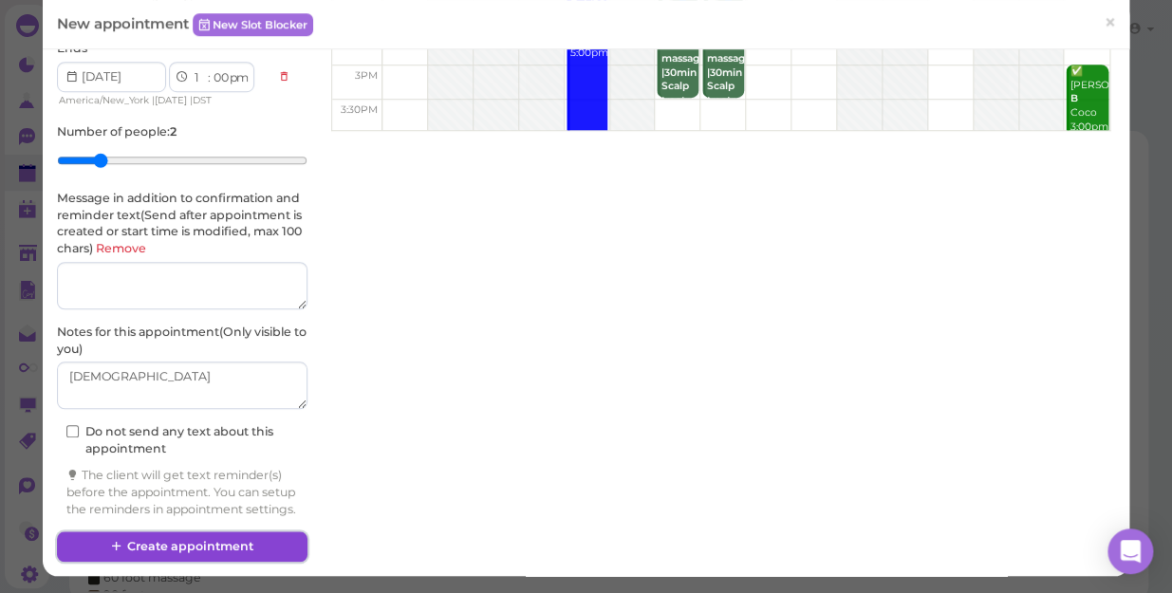
click at [243, 543] on button "Create appointment" at bounding box center [182, 546] width 250 height 30
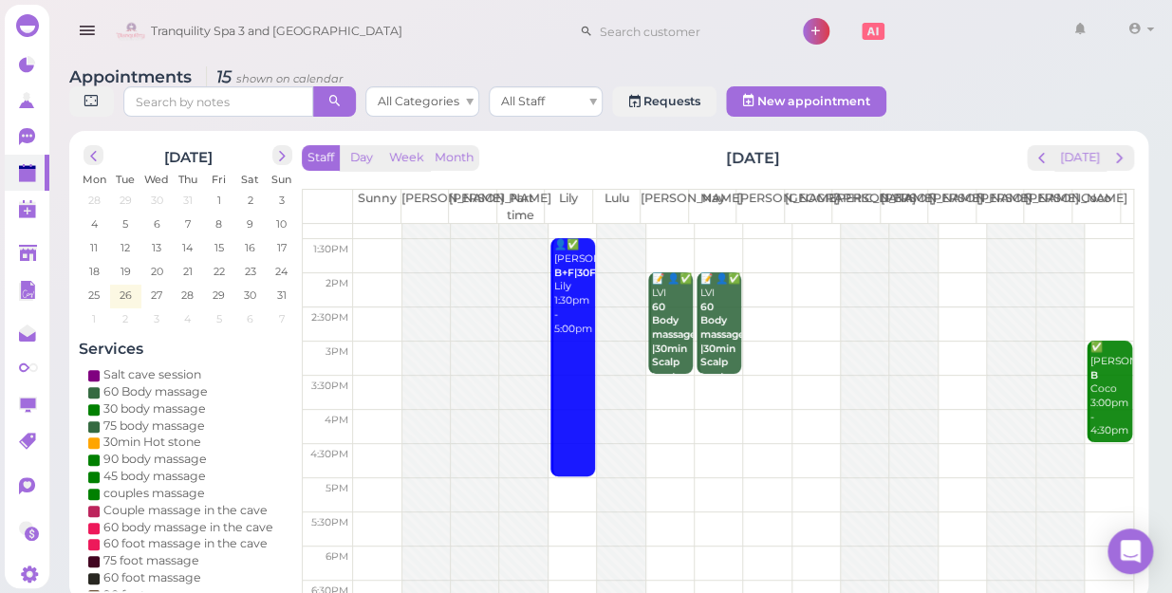
scroll to position [0, 0]
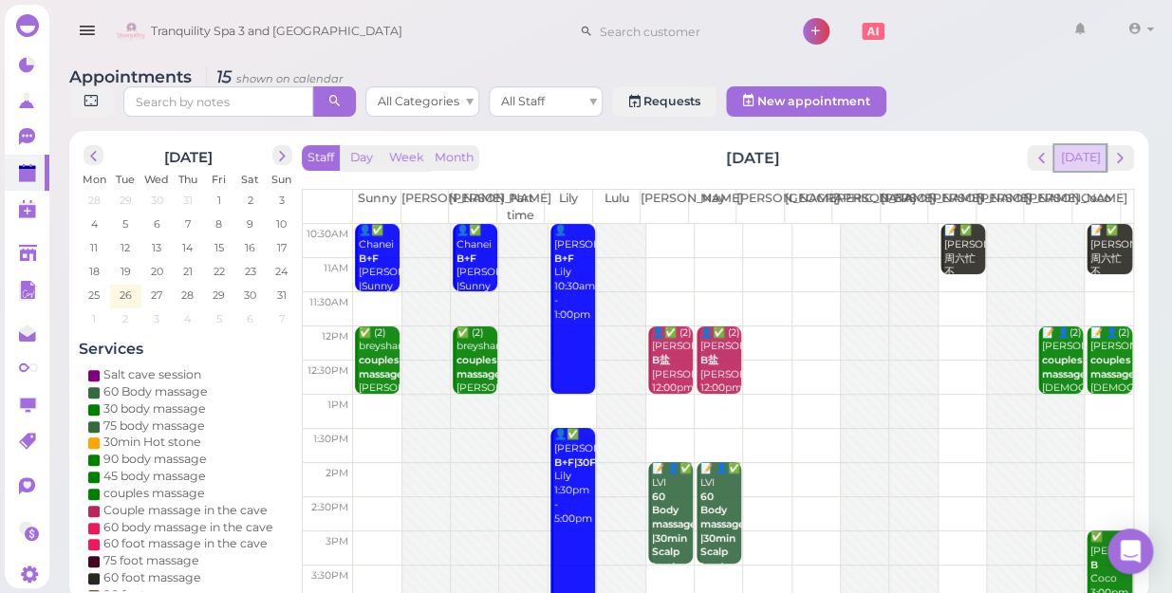
click at [1098, 145] on button "[DATE]" at bounding box center [1079, 158] width 51 height 26
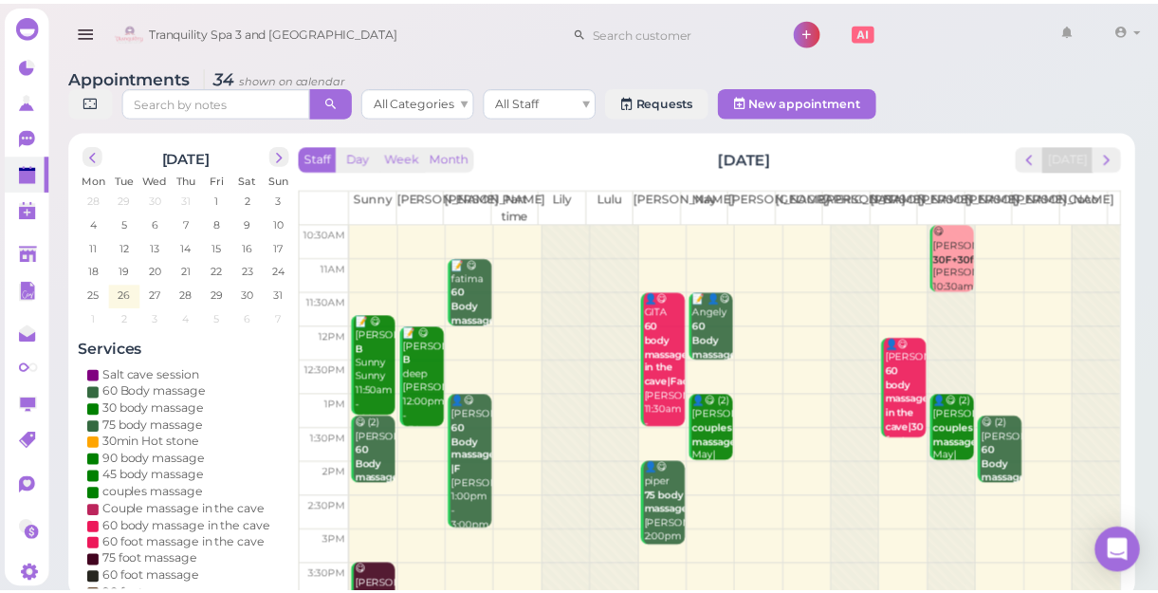
scroll to position [343, 0]
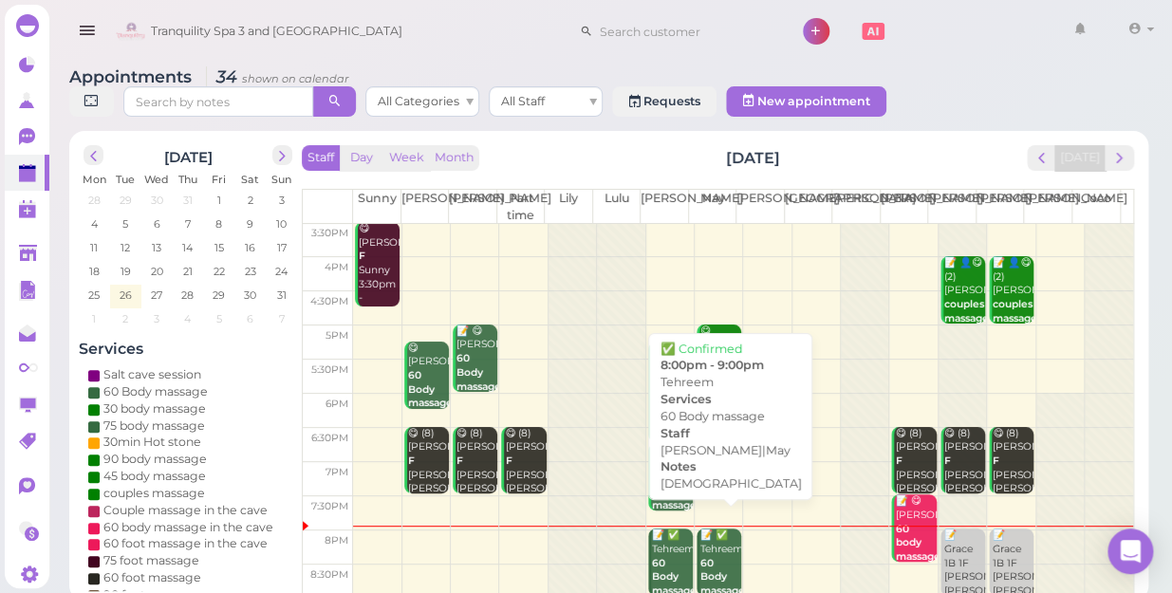
click at [713, 528] on div "📝 ✅ Tehreem 60 Body massage [DEMOGRAPHIC_DATA] [PERSON_NAME]|May 8:00pm - 9:00pm" at bounding box center [720, 597] width 42 height 139
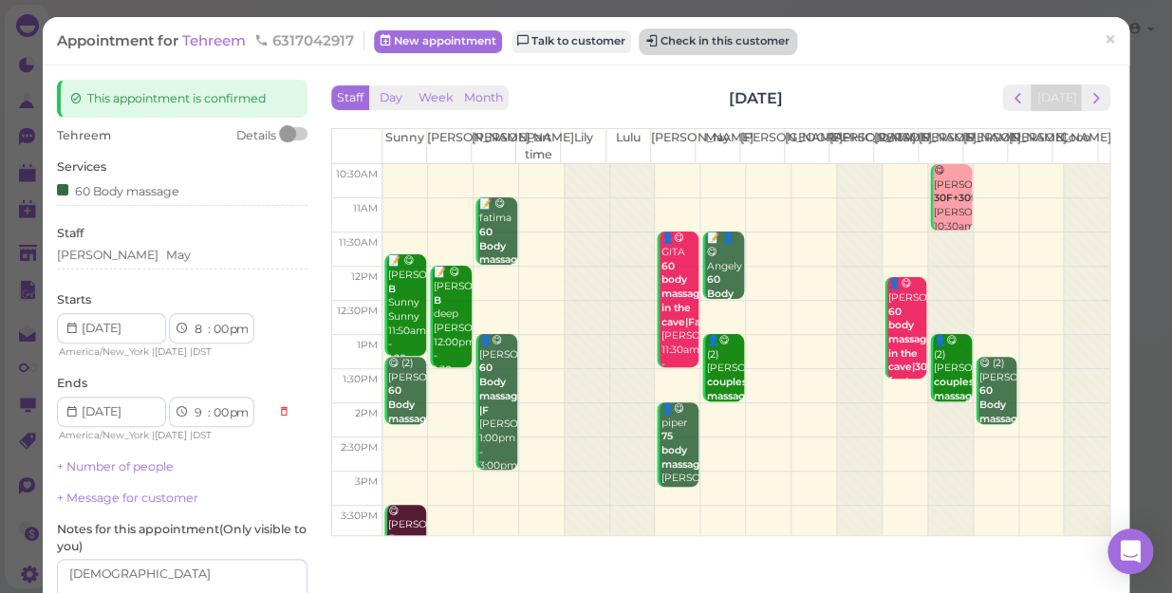
click at [774, 45] on button "Check in this customer" at bounding box center [717, 41] width 155 height 23
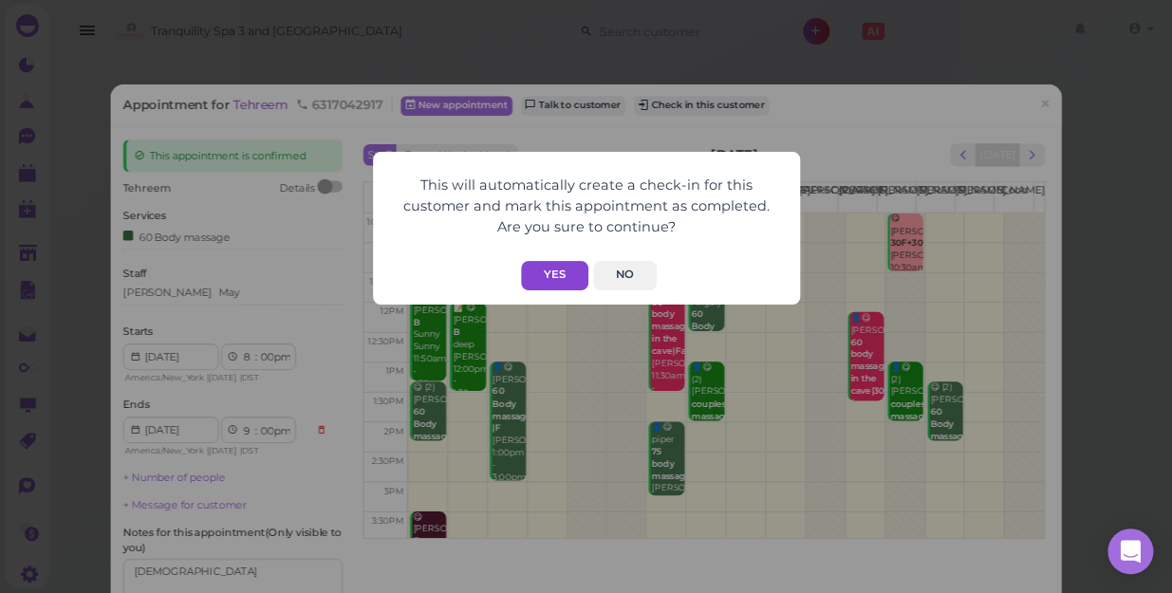
click at [558, 274] on button "Yes" at bounding box center [554, 275] width 67 height 29
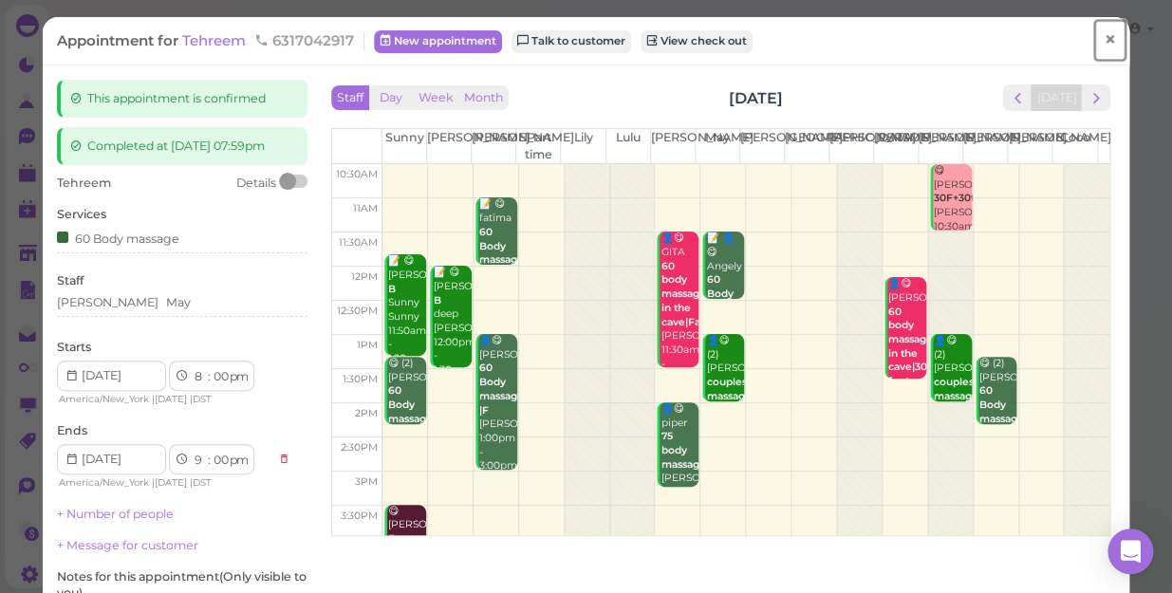
click at [1103, 40] on span "×" at bounding box center [1109, 40] width 12 height 27
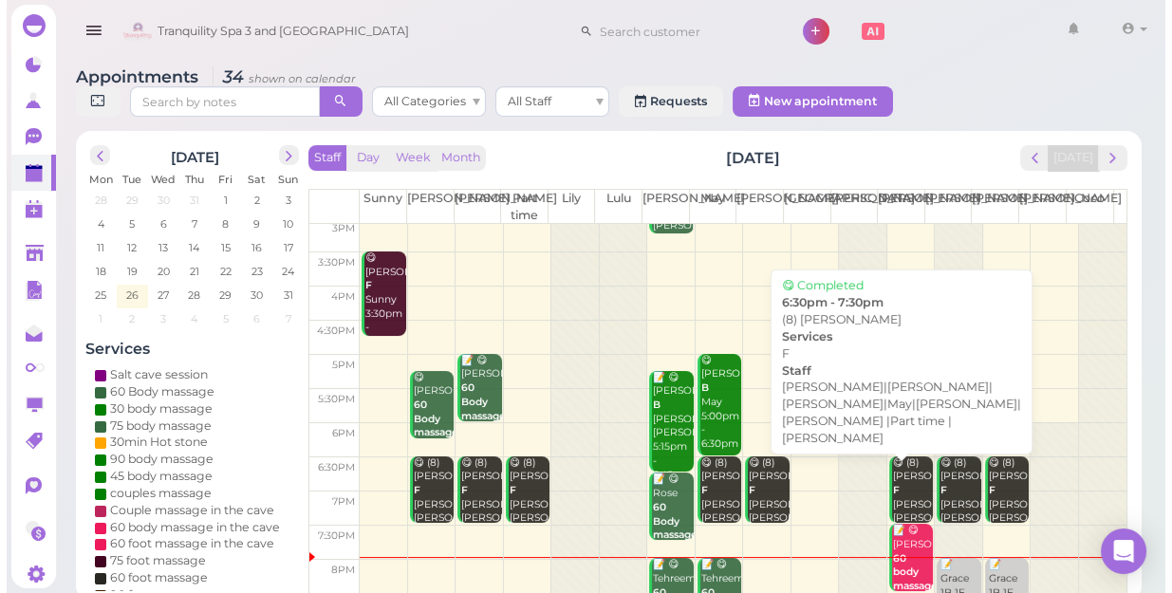
scroll to position [343, 0]
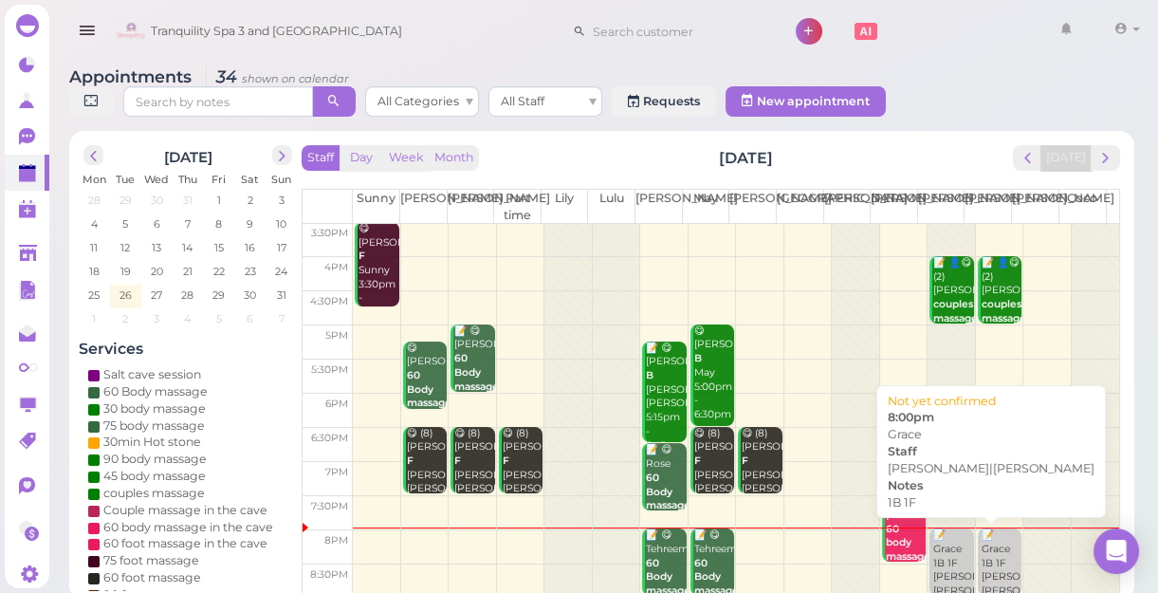
click at [939, 541] on div "📝 Grace 1B 1F [PERSON_NAME]|[PERSON_NAME] 8:00pm" at bounding box center [953, 569] width 41 height 83
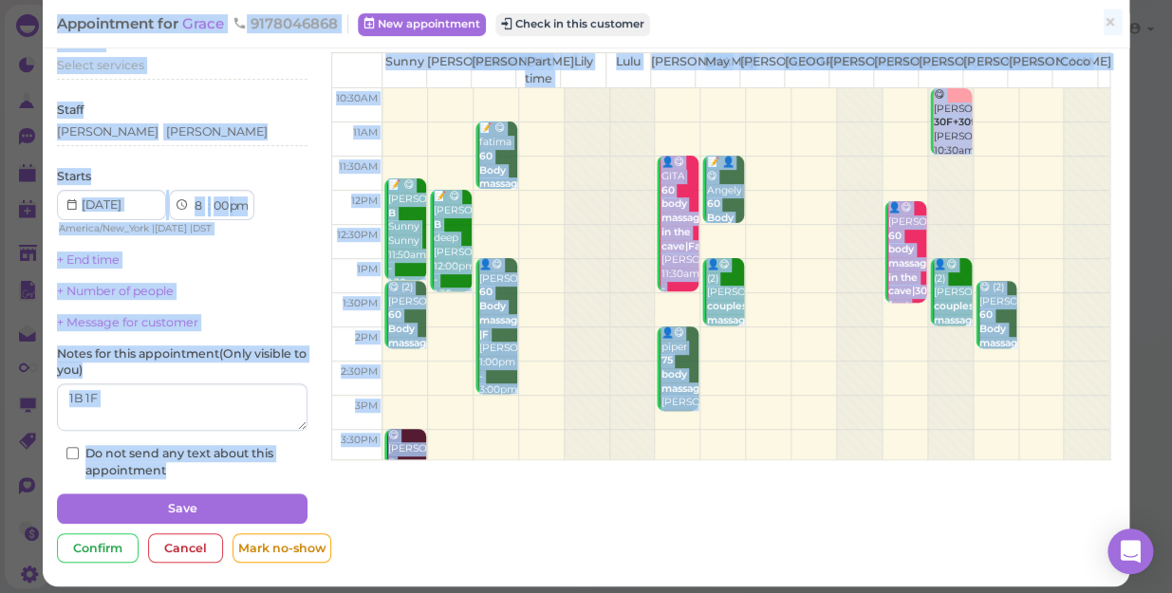
scroll to position [85, 0]
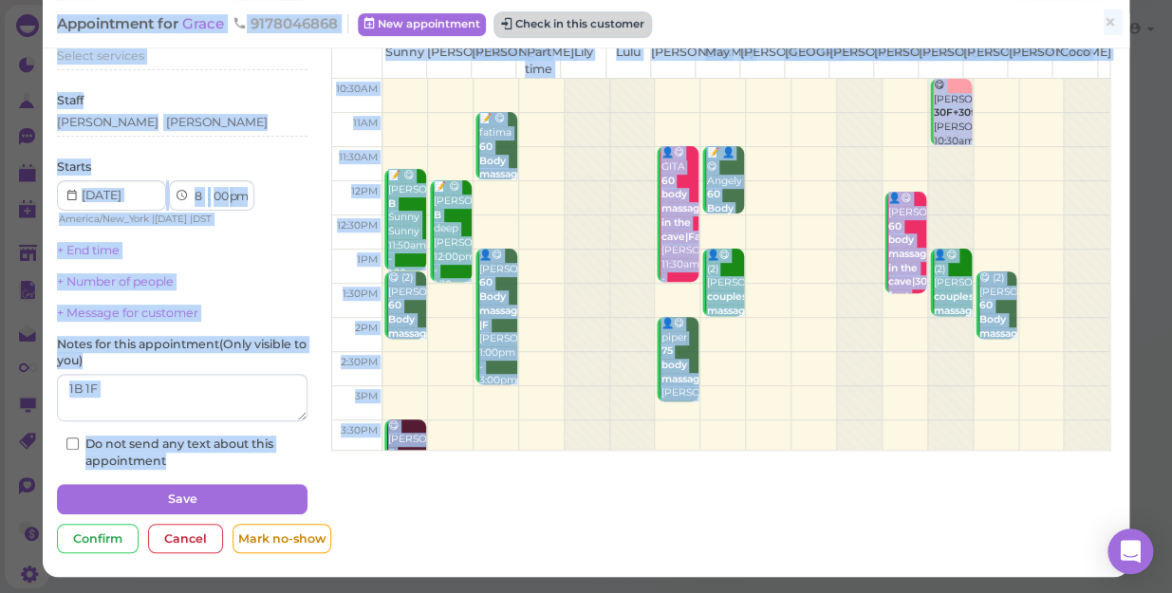
click at [584, 28] on button "Check in this customer" at bounding box center [572, 24] width 155 height 23
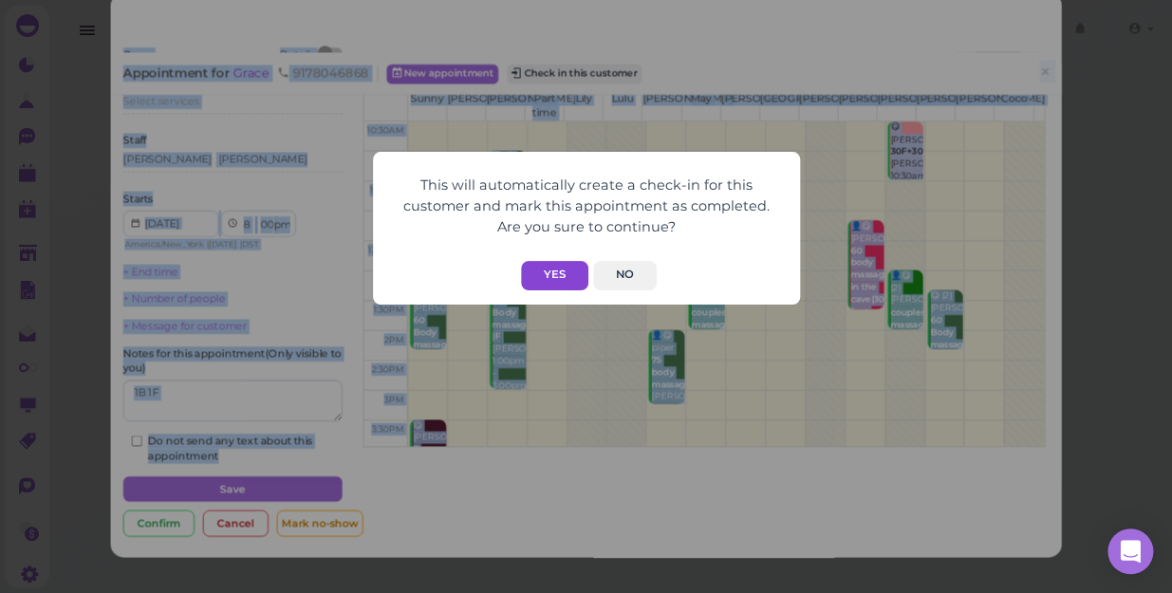
click at [557, 281] on button "Yes" at bounding box center [554, 275] width 67 height 29
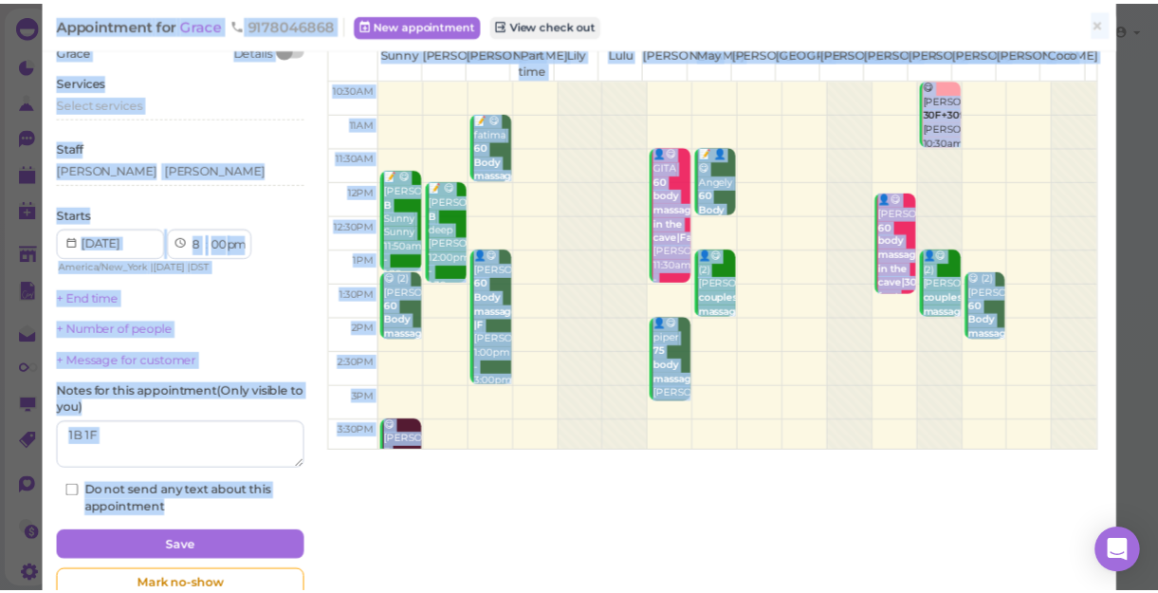
scroll to position [133, 0]
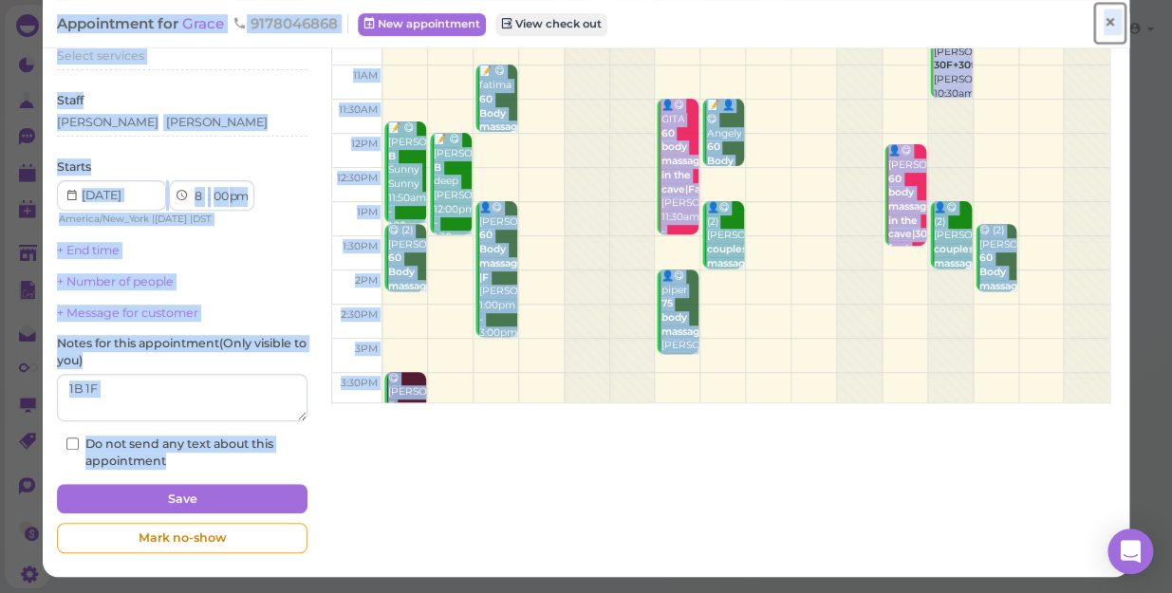
click at [1103, 27] on span "×" at bounding box center [1109, 22] width 12 height 27
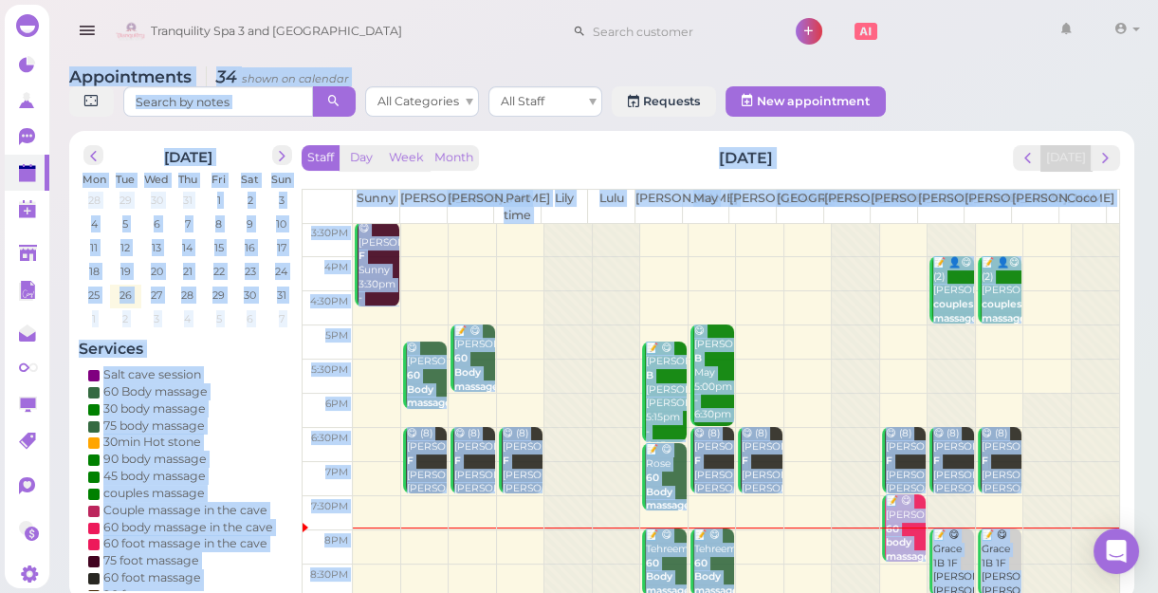
scroll to position [7, 0]
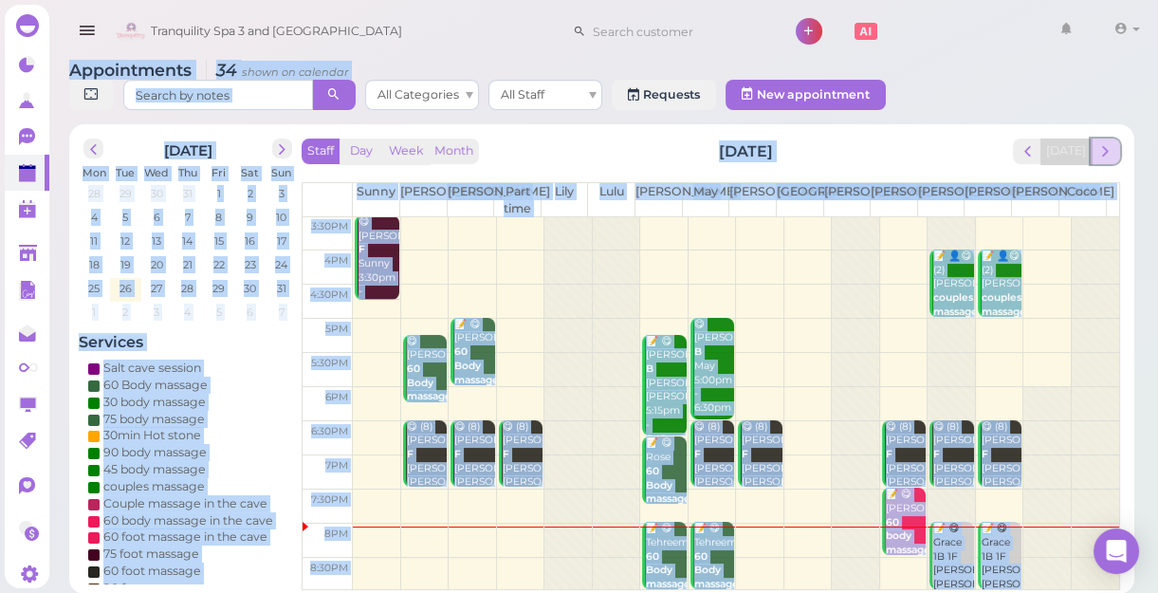
click at [1101, 152] on span "next" at bounding box center [1106, 151] width 18 height 18
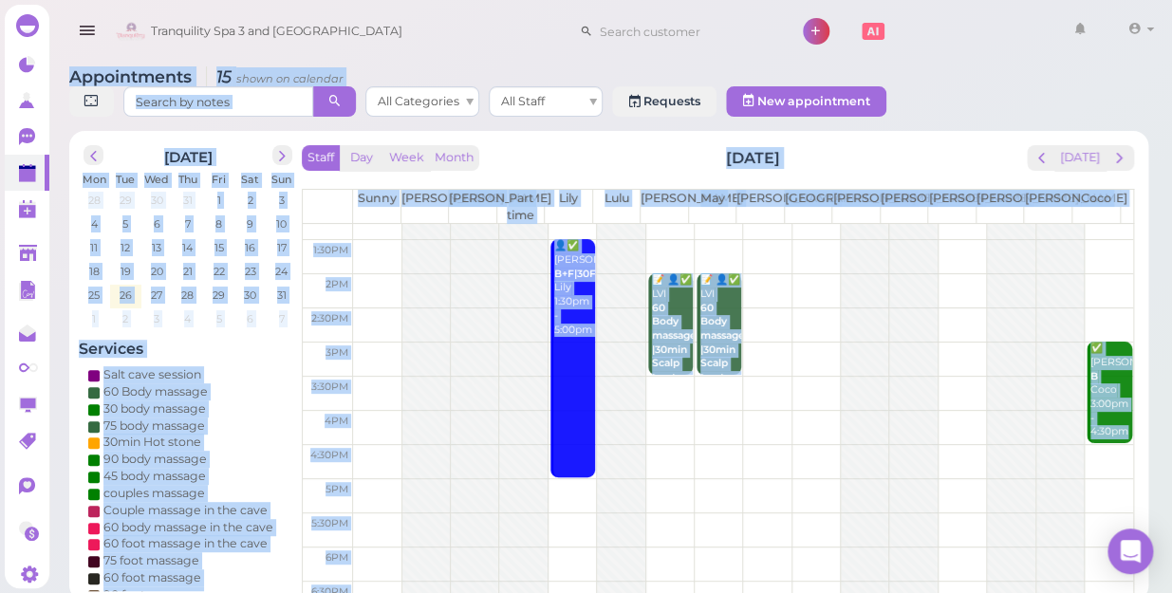
scroll to position [0, 0]
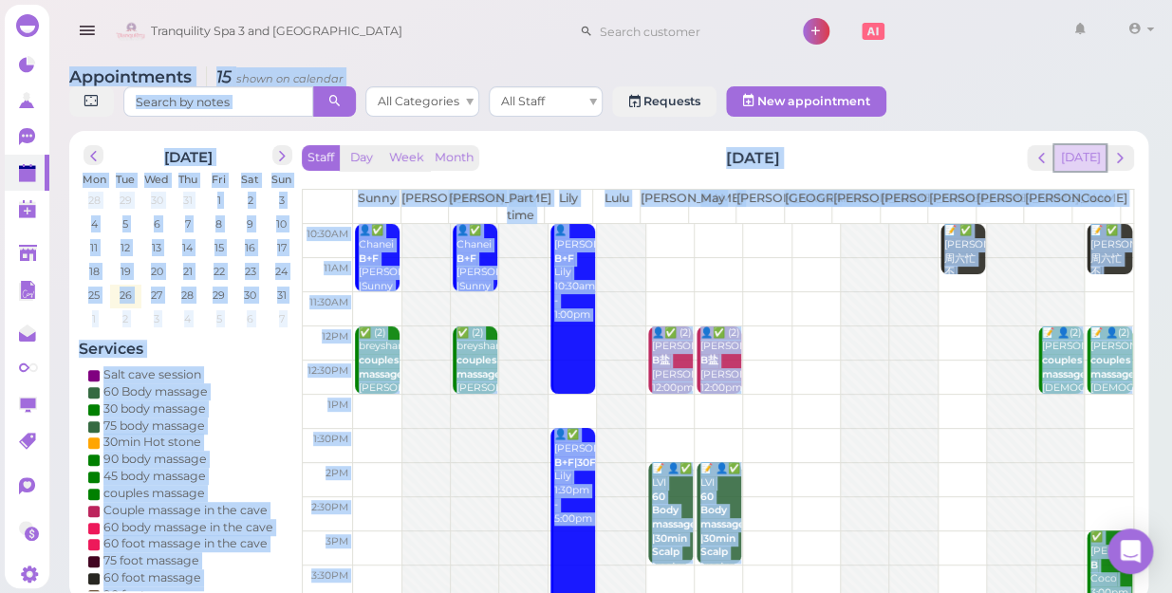
click at [1084, 145] on button "[DATE]" at bounding box center [1079, 158] width 51 height 26
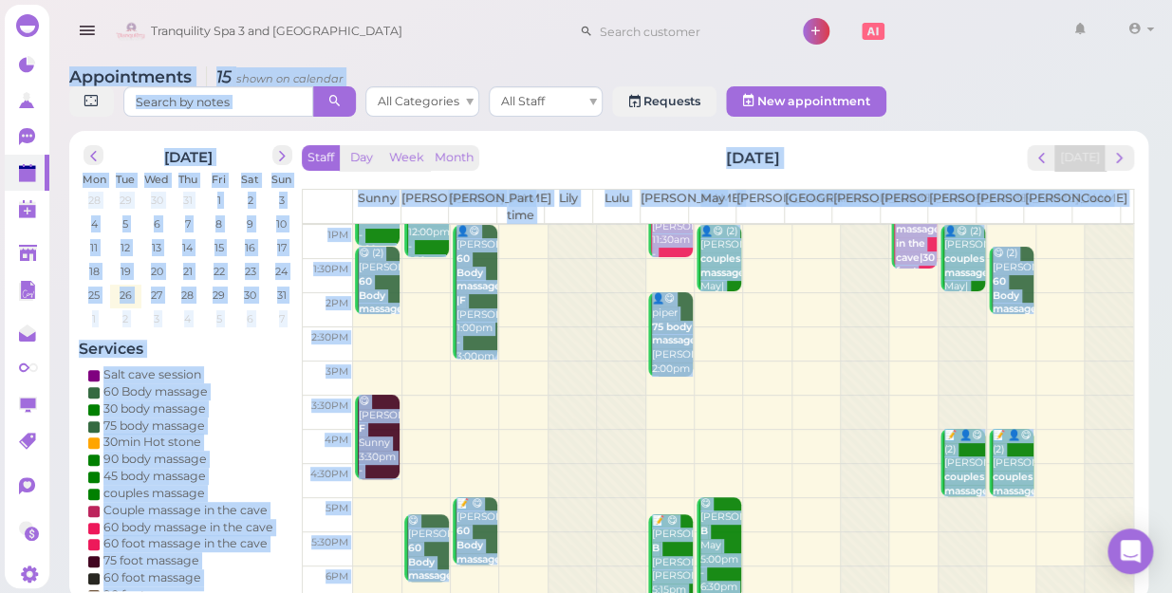
scroll to position [343, 0]
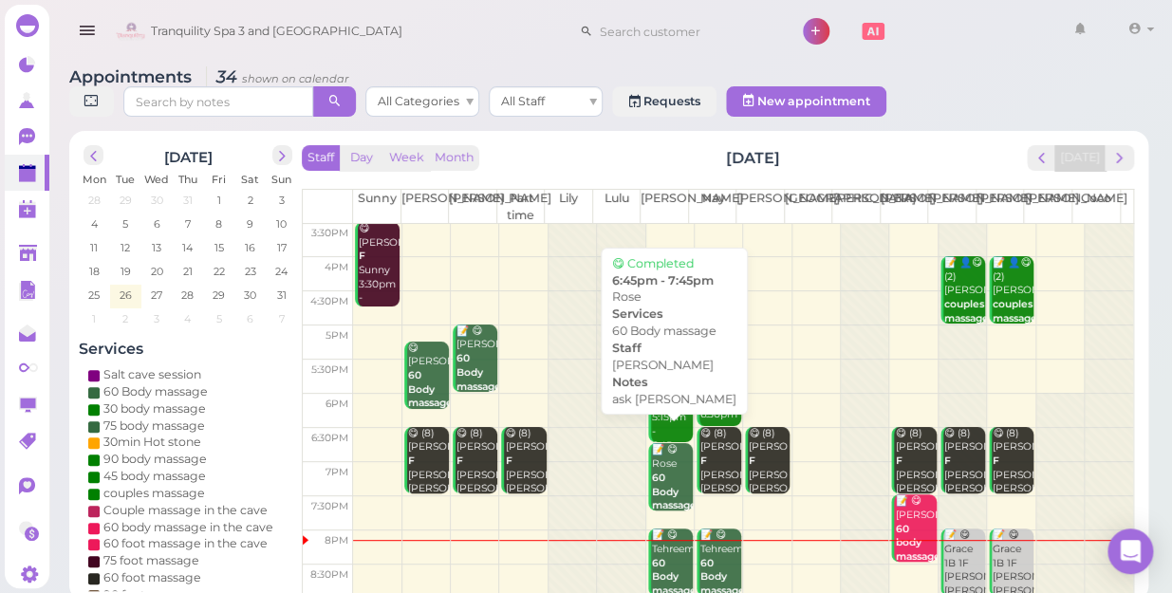
click at [661, 454] on div "📝 😋 Rose 60 Body massage ask [PERSON_NAME] [PERSON_NAME] 6:45pm - 7:45pm" at bounding box center [672, 520] width 42 height 154
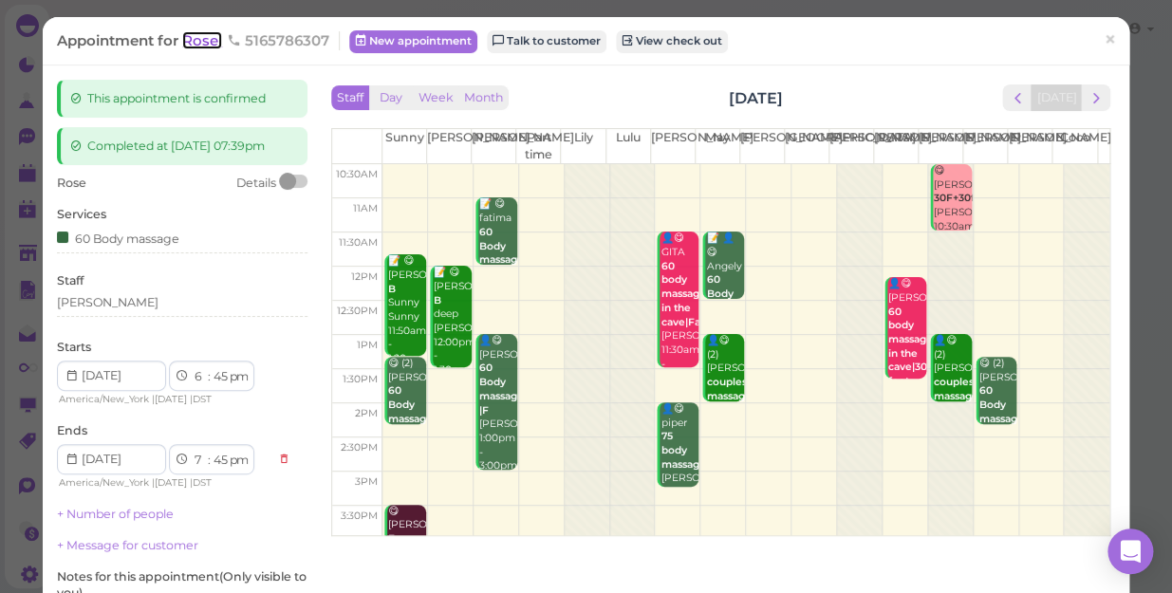
click at [199, 34] on span "Rose" at bounding box center [202, 40] width 40 height 18
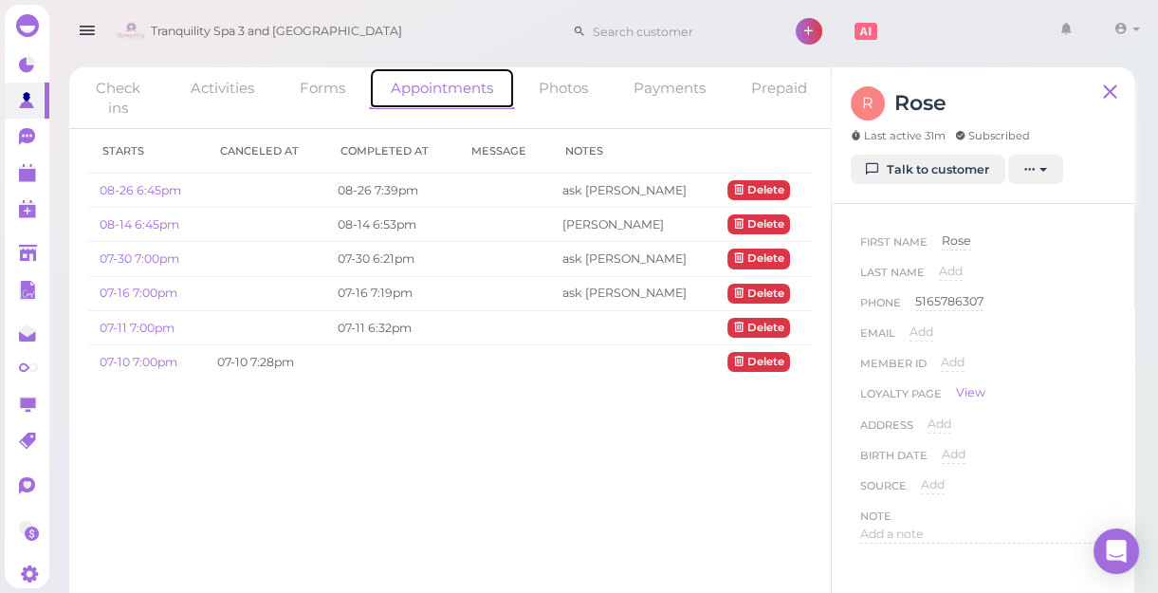
click at [429, 91] on link "Appointments" at bounding box center [442, 88] width 146 height 42
click at [165, 223] on link "08-14 6:45pm" at bounding box center [140, 224] width 80 height 14
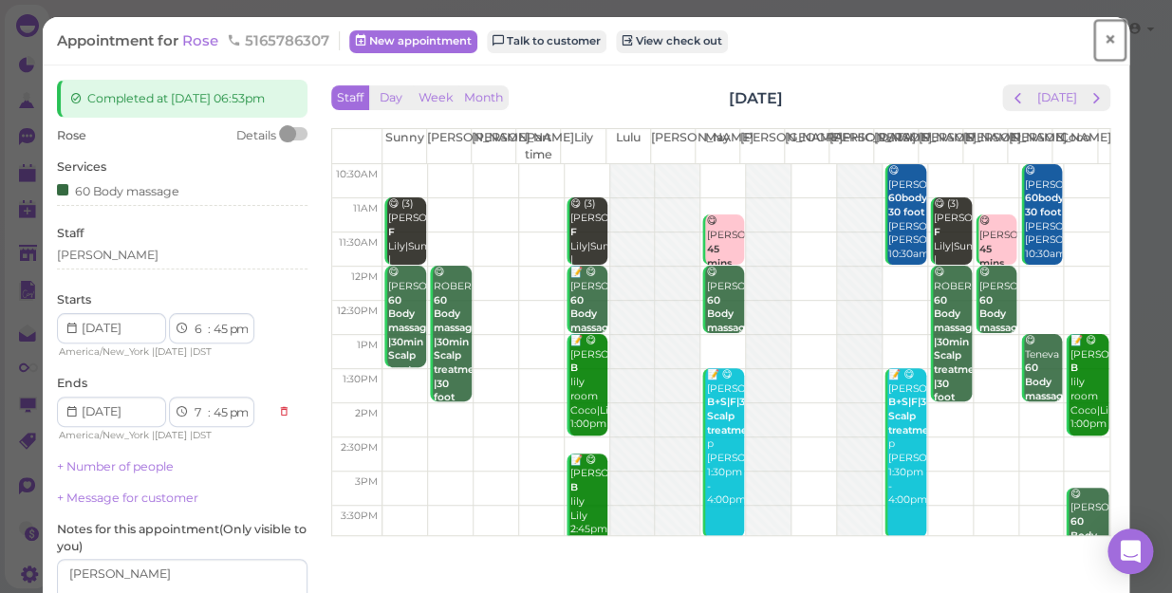
click at [1103, 45] on span "×" at bounding box center [1109, 40] width 12 height 27
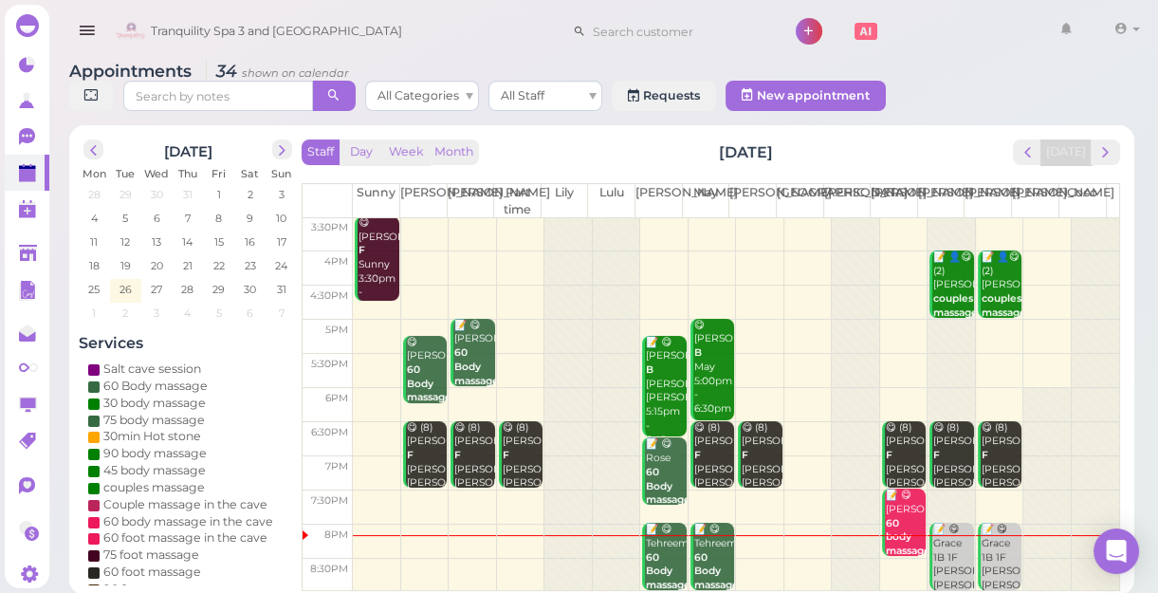
scroll to position [7, 0]
